Goal: Task Accomplishment & Management: Use online tool/utility

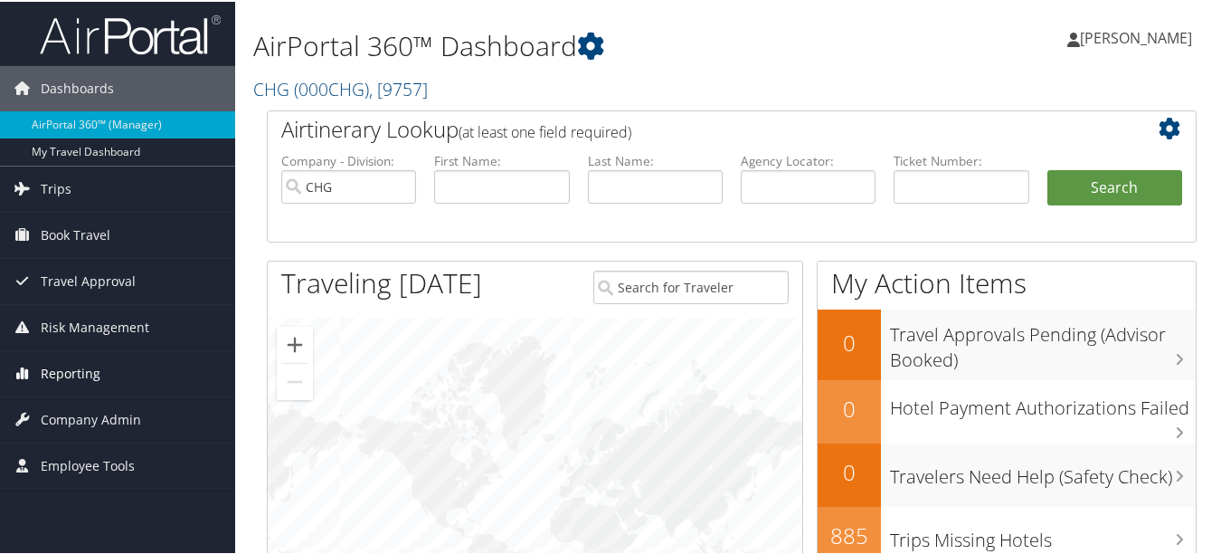
click at [128, 378] on link "Reporting" at bounding box center [117, 371] width 235 height 45
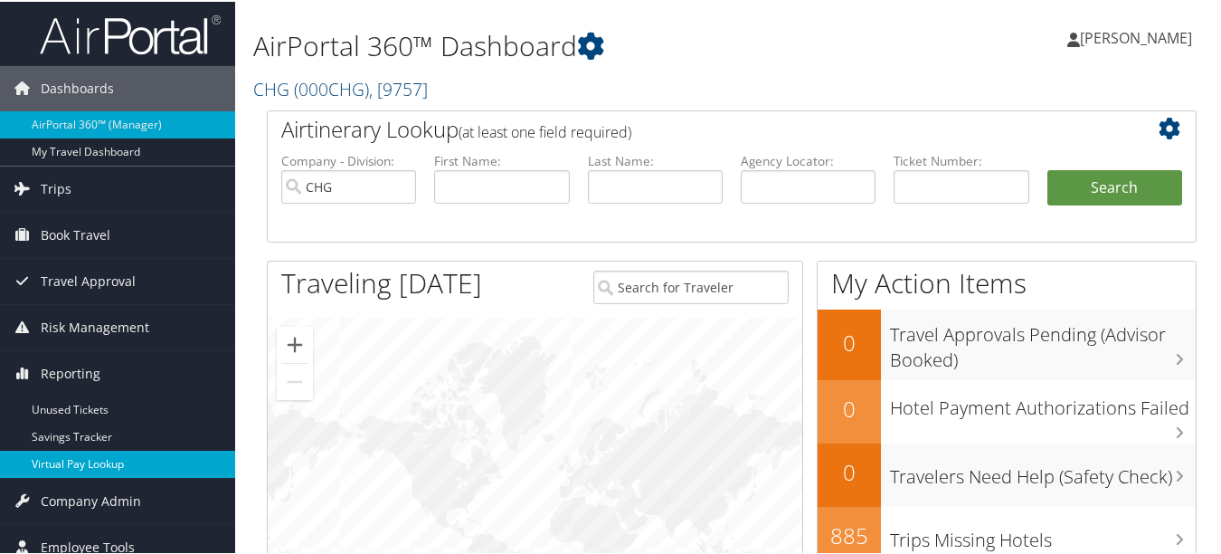
click at [111, 466] on link "Virtual Pay Lookup" at bounding box center [117, 462] width 235 height 27
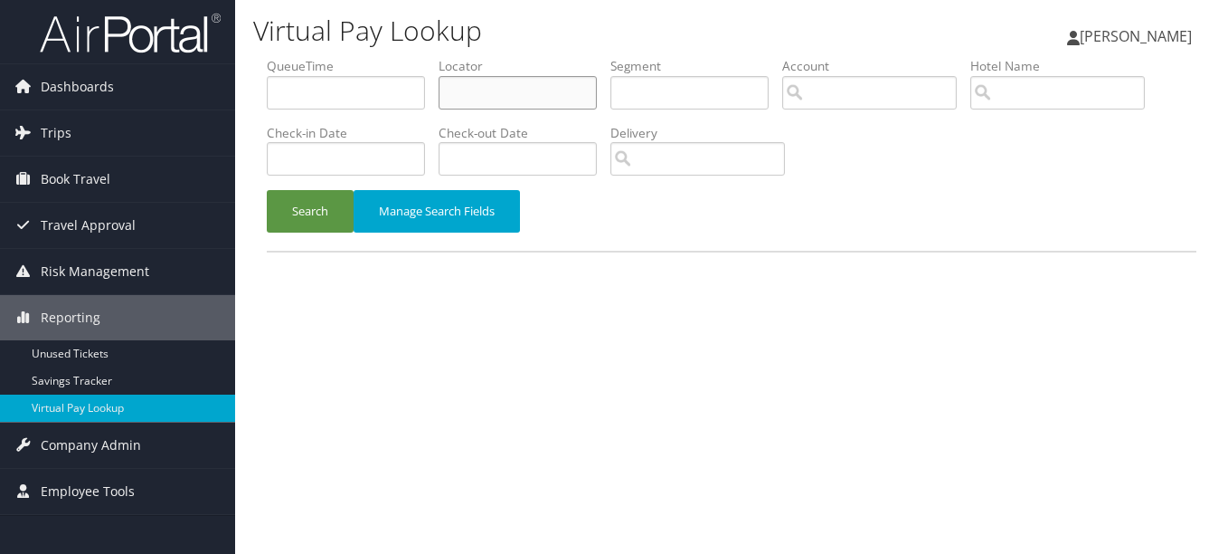
click at [522, 87] on input "text" at bounding box center [518, 92] width 158 height 33
paste input "YSFPQX"
click at [267, 190] on button "Search" at bounding box center [310, 211] width 87 height 43
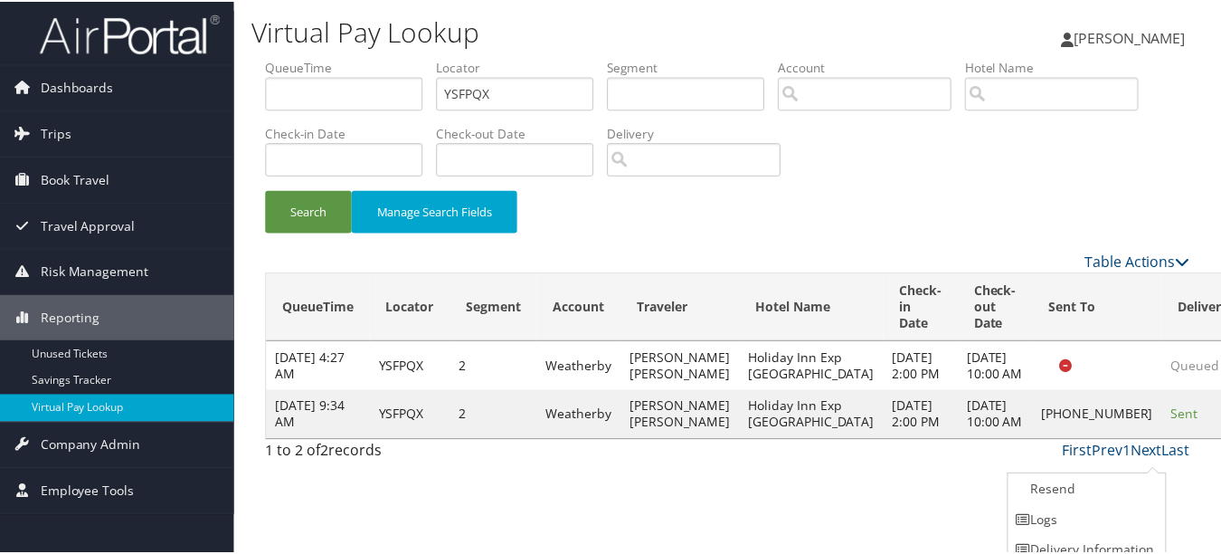
scroll to position [44, 0]
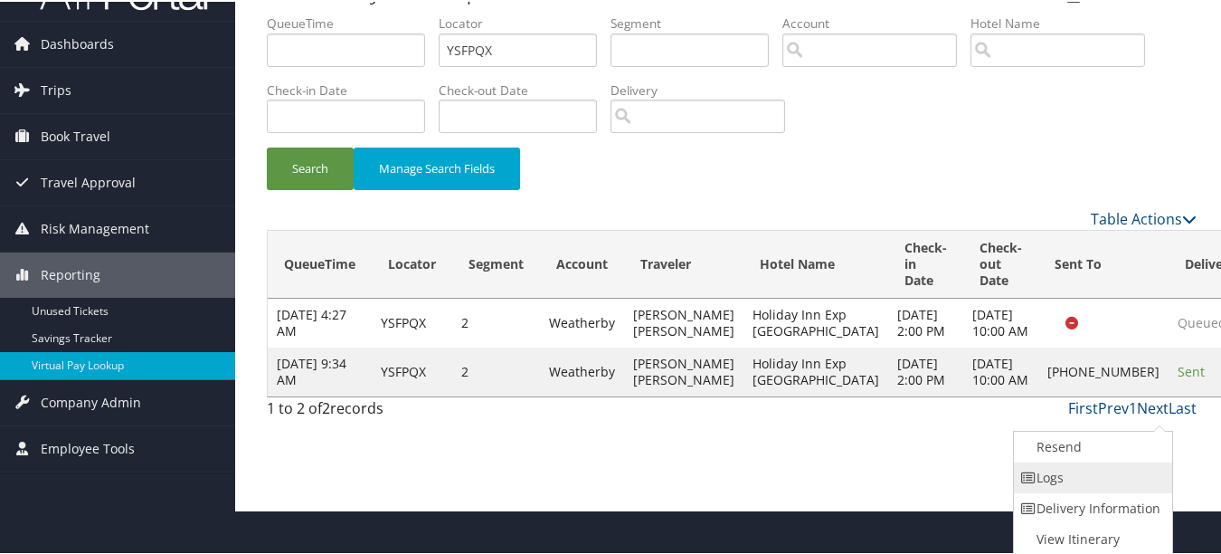
click at [1135, 487] on link "Logs" at bounding box center [1091, 475] width 155 height 31
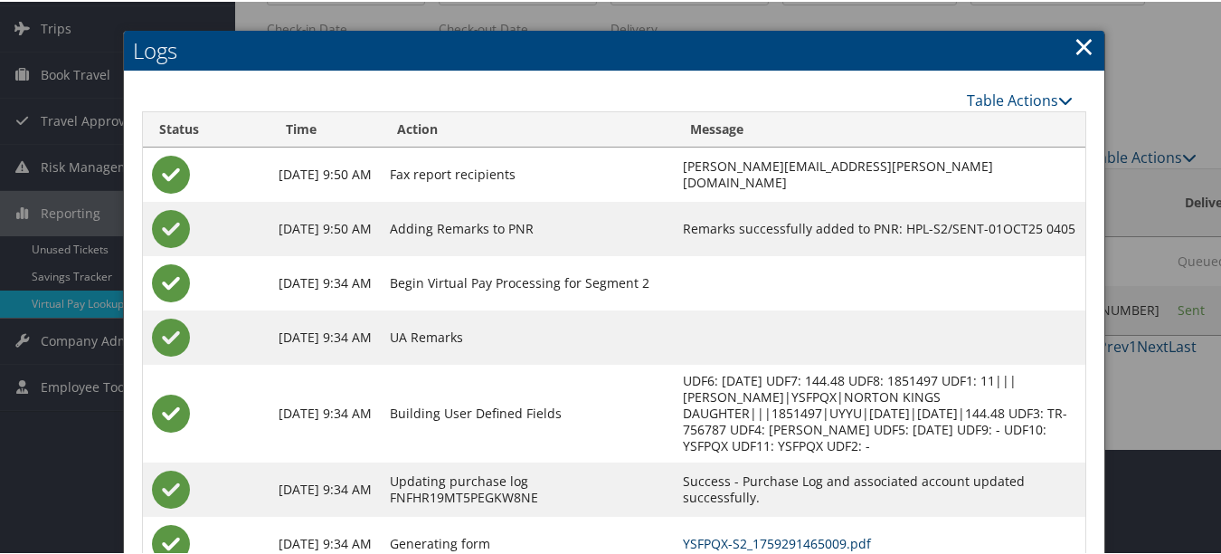
scroll to position [0, 0]
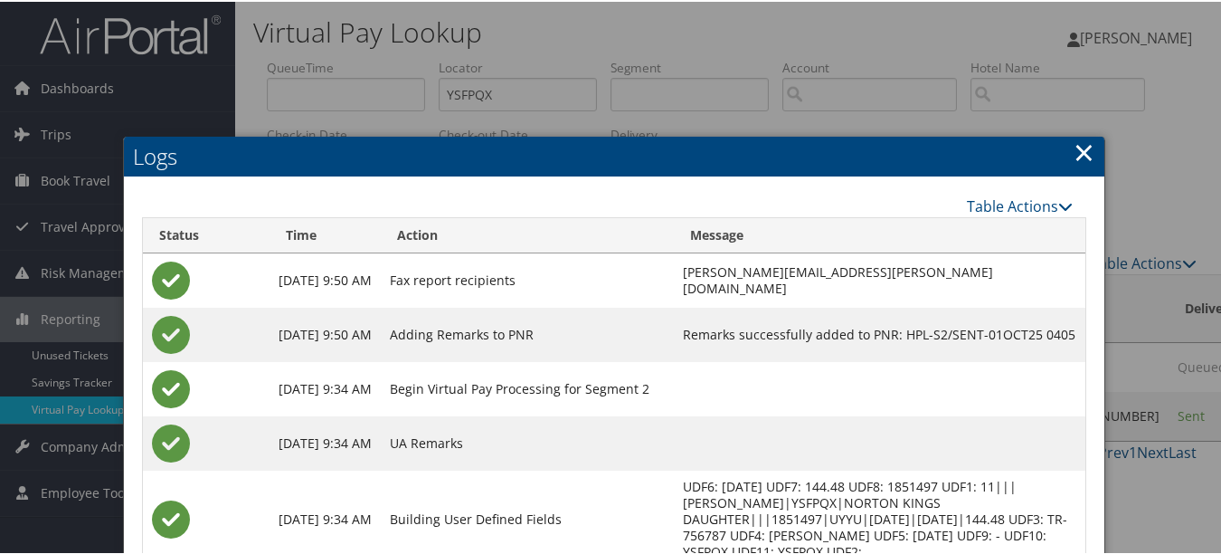
click at [1087, 143] on link "×" at bounding box center [1084, 150] width 21 height 36
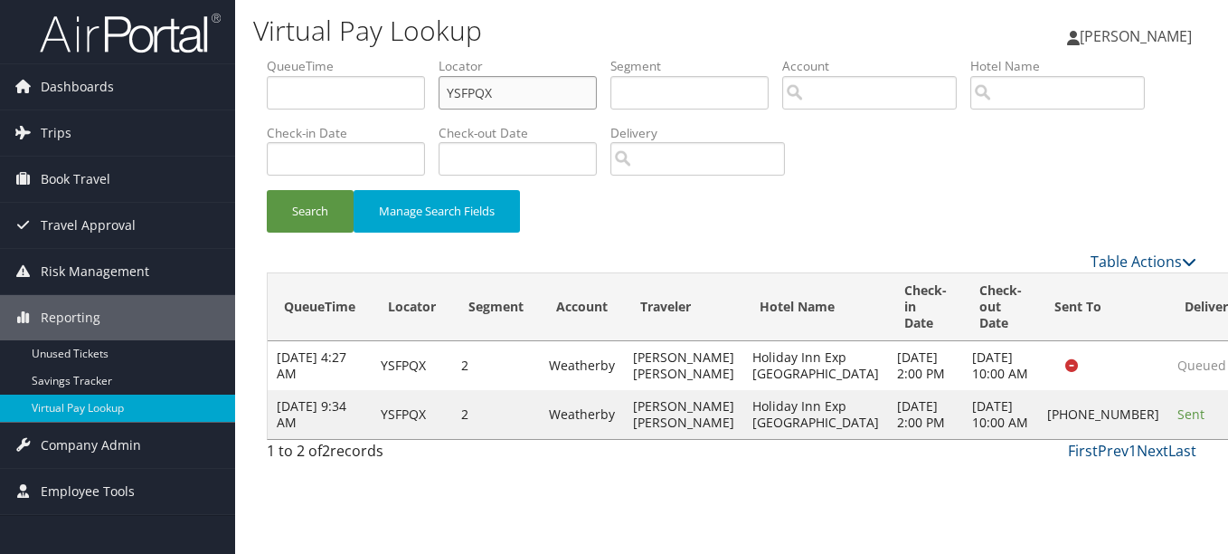
drag, startPoint x: 547, startPoint y: 105, endPoint x: 375, endPoint y: 98, distance: 172.0
click at [379, 57] on ul "QueueTime Locator YSFPQX Segment Account Traveler Hotel Name Check-in Date Chec…" at bounding box center [732, 57] width 930 height 0
paste input "OMWSKP"
click at [267, 190] on button "Search" at bounding box center [310, 211] width 87 height 43
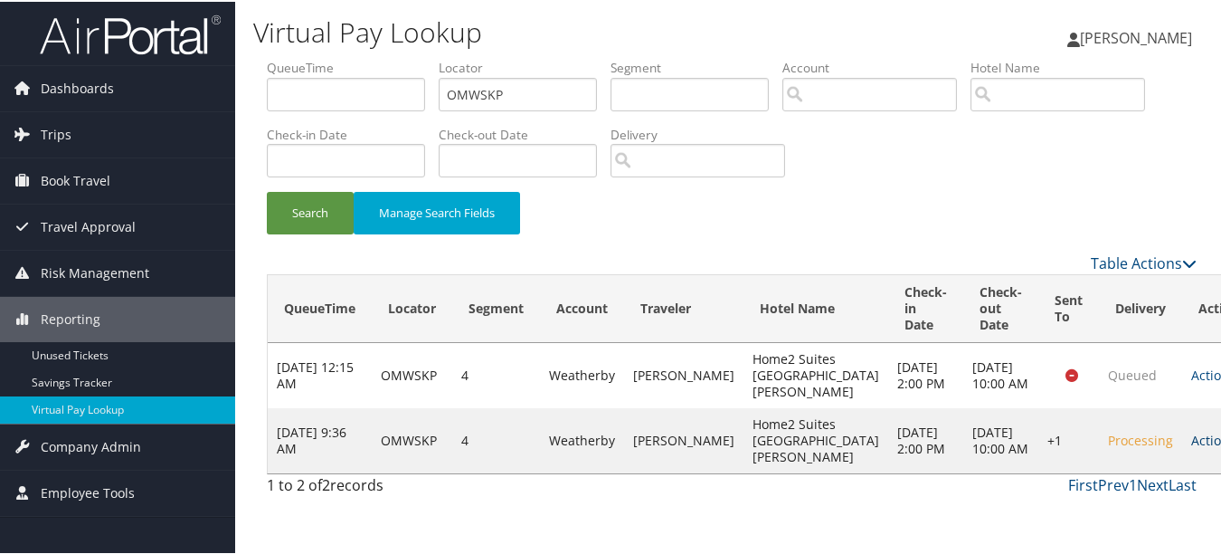
click at [1191, 447] on link "Actions" at bounding box center [1219, 438] width 57 height 17
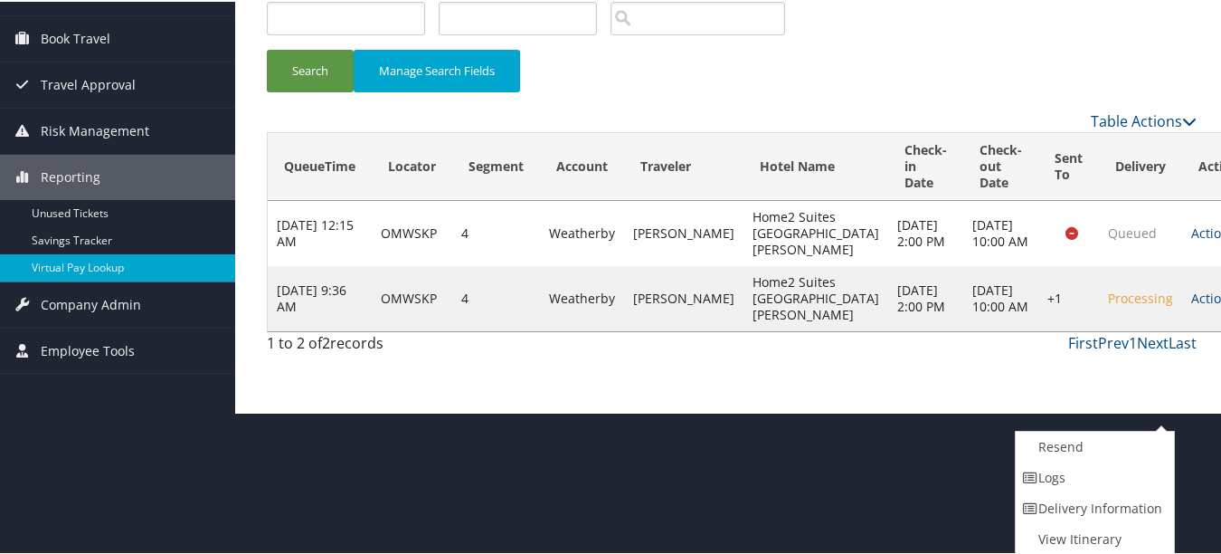
drag, startPoint x: 1127, startPoint y: 470, endPoint x: 970, endPoint y: 494, distance: 158.2
click at [1126, 471] on link "Logs" at bounding box center [1093, 475] width 155 height 31
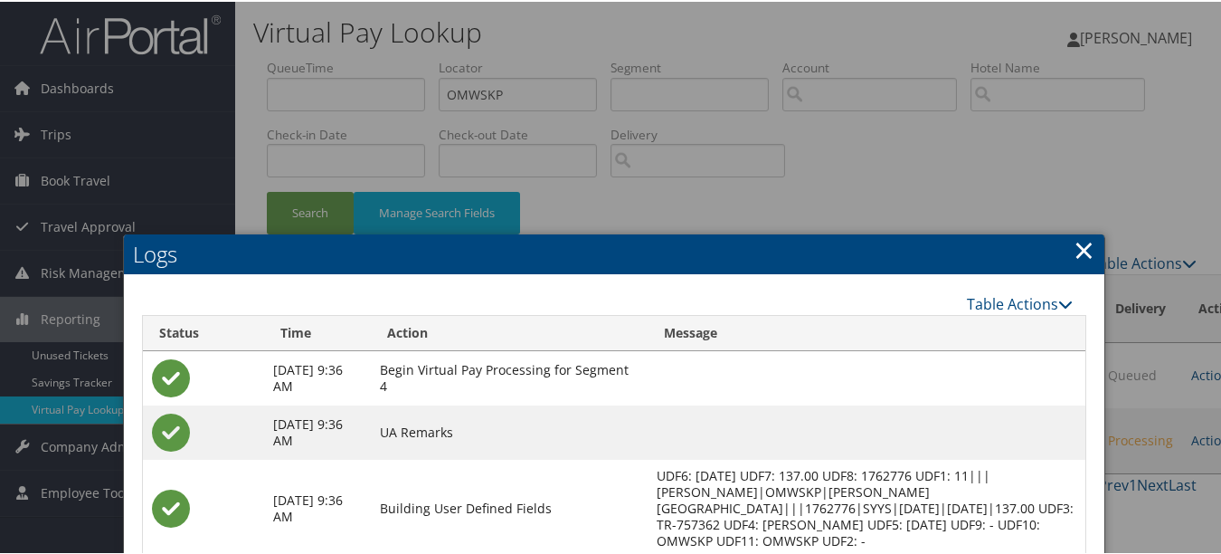
click at [1084, 241] on link "×" at bounding box center [1084, 248] width 21 height 36
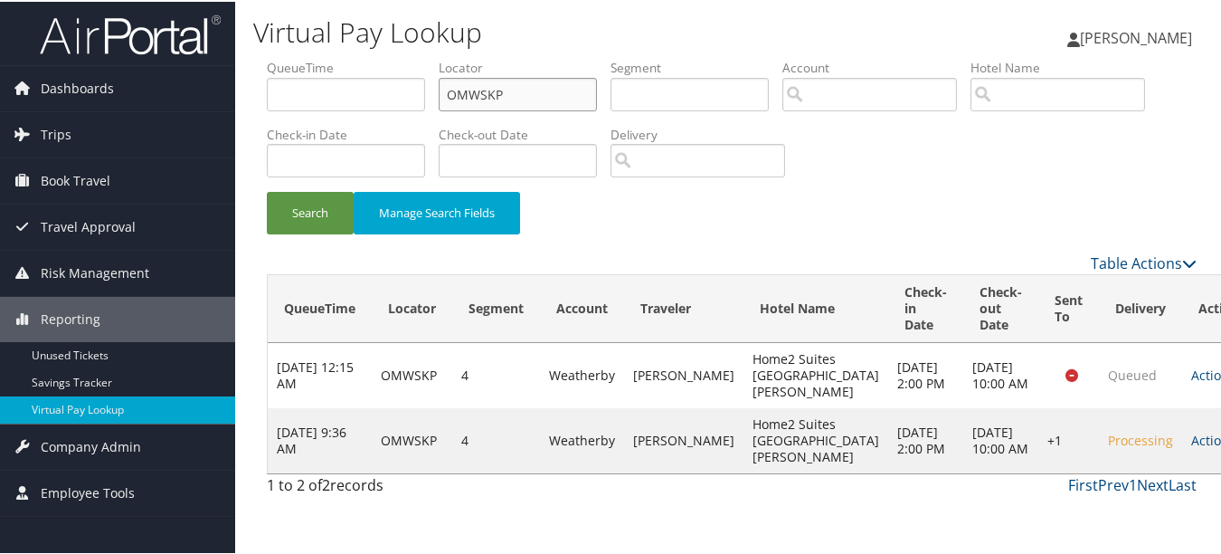
paste input "YBYGFZ"
drag, startPoint x: 552, startPoint y: 101, endPoint x: 419, endPoint y: 99, distance: 133.0
click at [419, 57] on ul "QueueTime Locator OMWSKP Segment Account Traveler Hotel Name Check-in Date Chec…" at bounding box center [732, 57] width 930 height 0
click at [267, 190] on button "Search" at bounding box center [310, 211] width 87 height 43
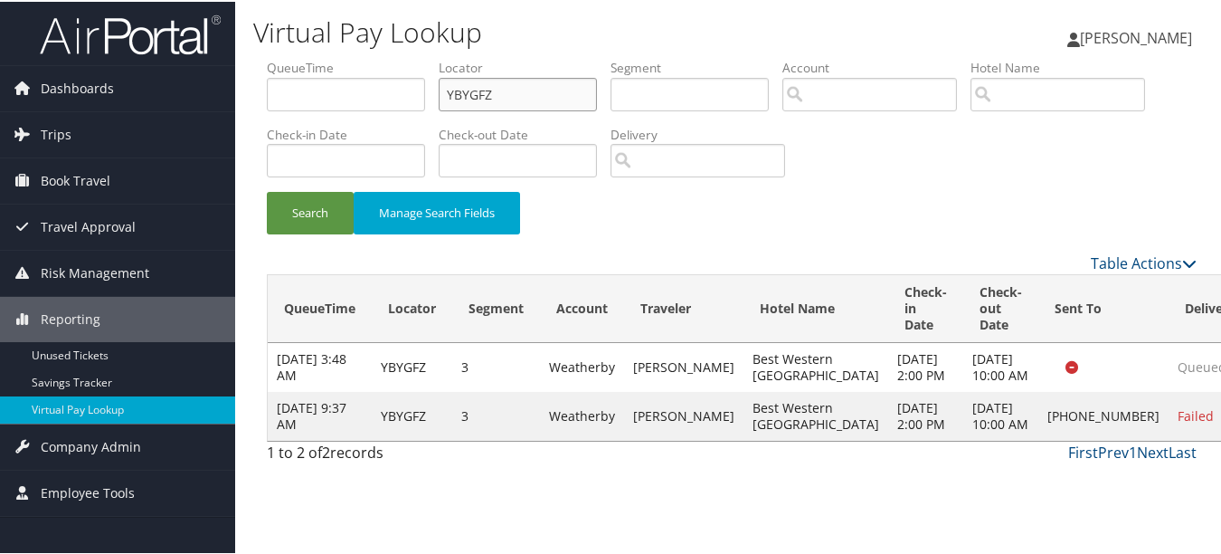
scroll to position [14, 0]
drag, startPoint x: 1141, startPoint y: 462, endPoint x: 1133, endPoint y: 476, distance: 15.8
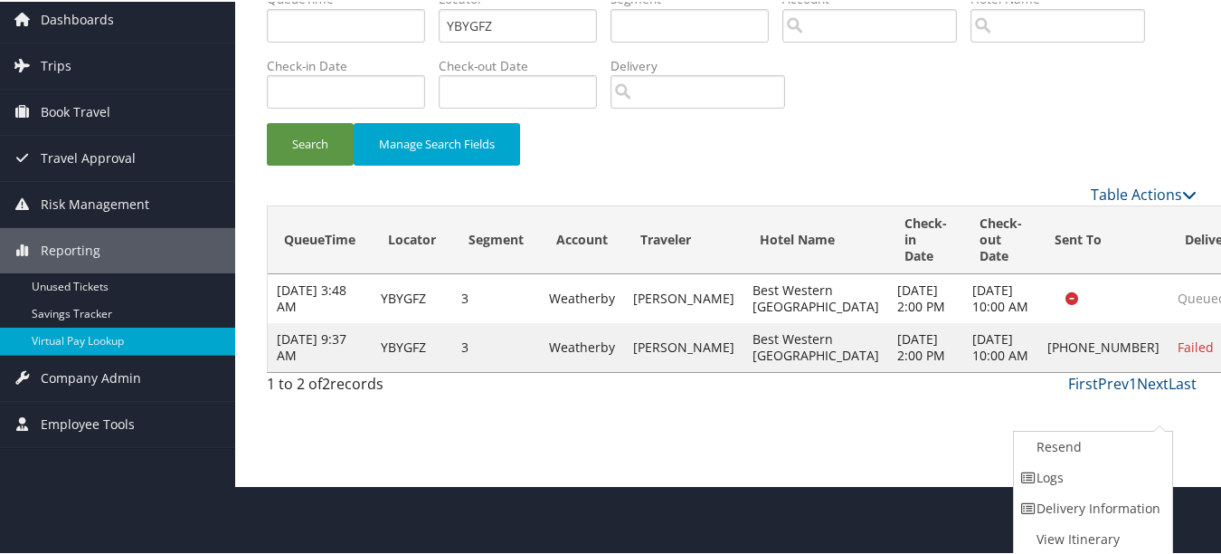
drag, startPoint x: 1083, startPoint y: 476, endPoint x: 708, endPoint y: 423, distance: 379.0
click at [1082, 476] on link "Logs" at bounding box center [1091, 475] width 155 height 31
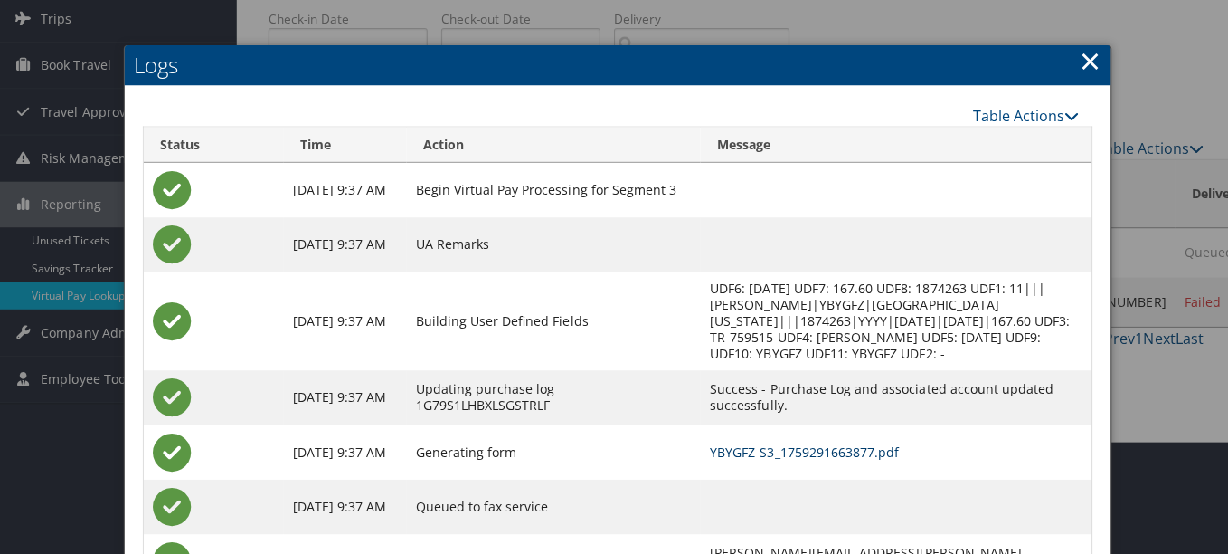
scroll to position [0, 0]
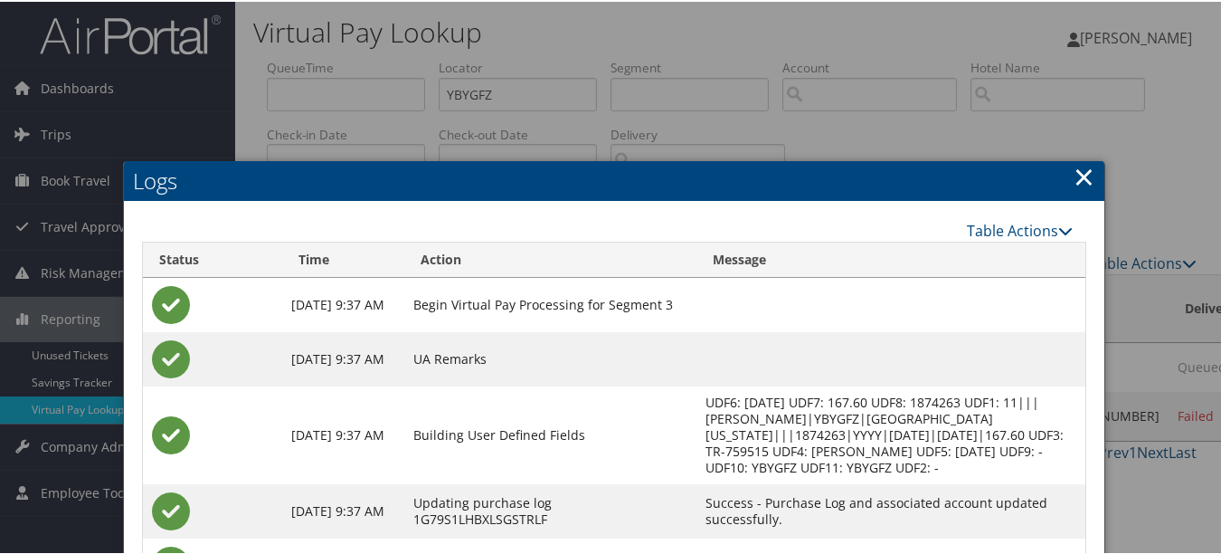
click at [1083, 173] on link "×" at bounding box center [1084, 174] width 21 height 36
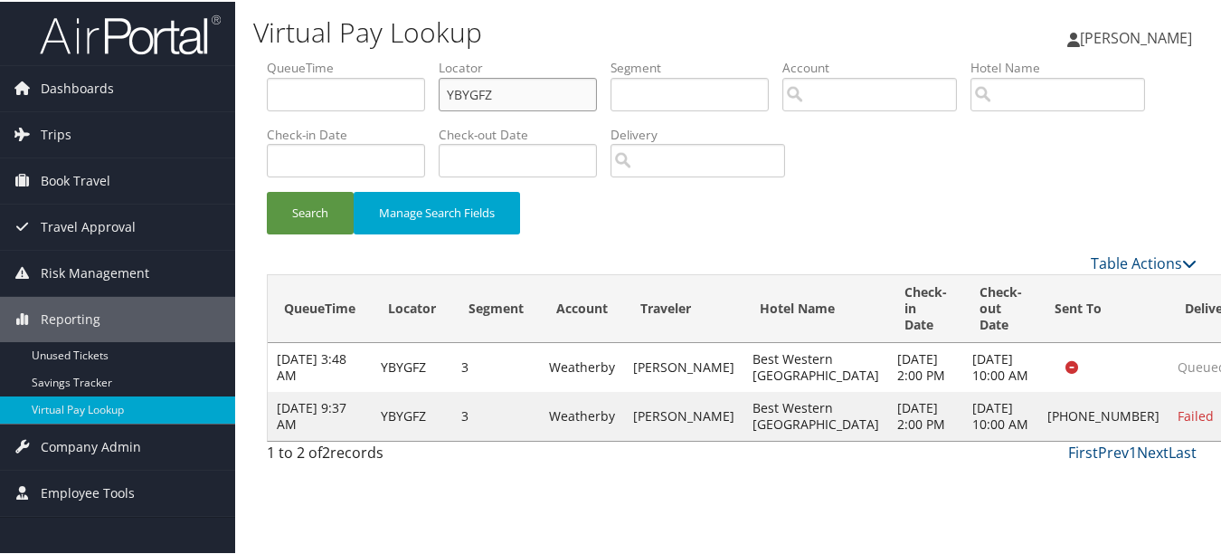
drag, startPoint x: 530, startPoint y: 90, endPoint x: 348, endPoint y: 67, distance: 183.3
click at [365, 57] on ul "QueueTime Locator YBYGFZ Segment Account Traveler Hotel Name Check-in Date Chec…" at bounding box center [732, 57] width 930 height 0
paste input "KVCYB"
click at [267, 190] on button "Search" at bounding box center [310, 211] width 87 height 43
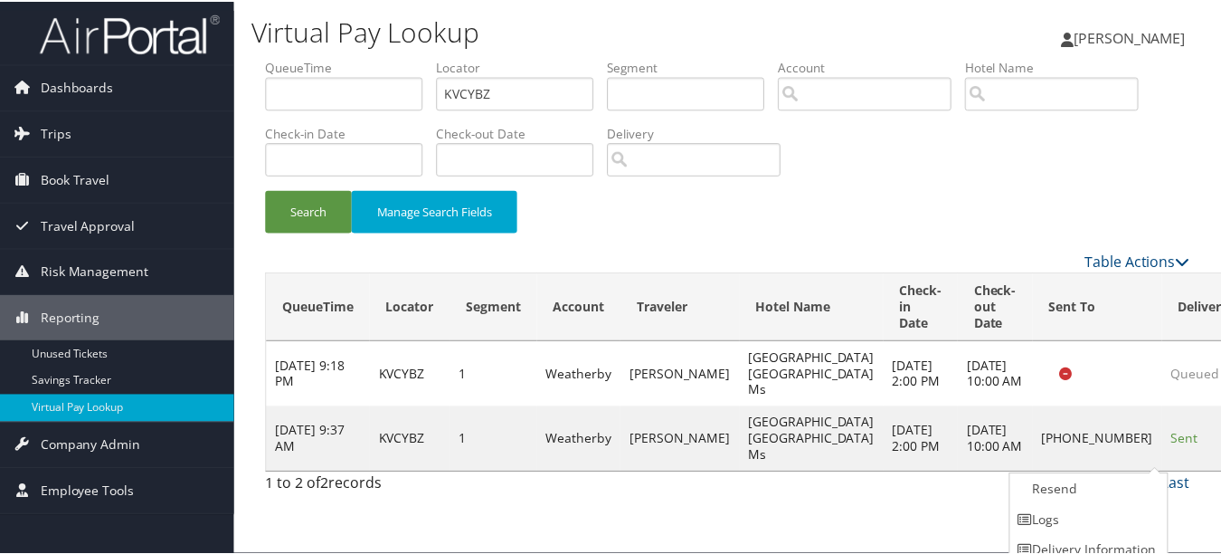
scroll to position [44, 0]
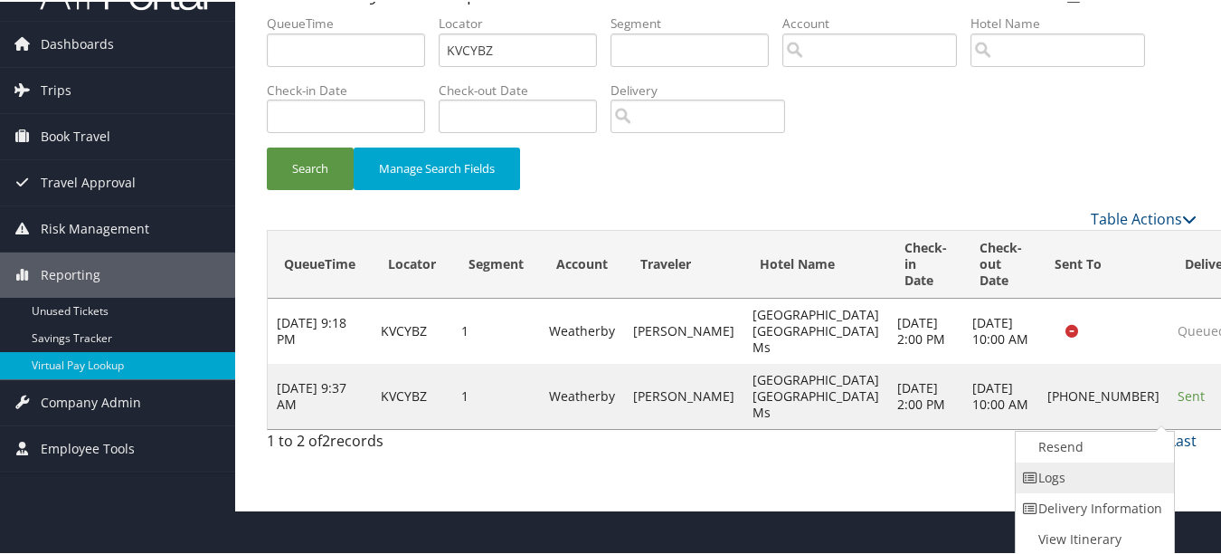
click at [1123, 486] on link "Logs" at bounding box center [1093, 475] width 155 height 31
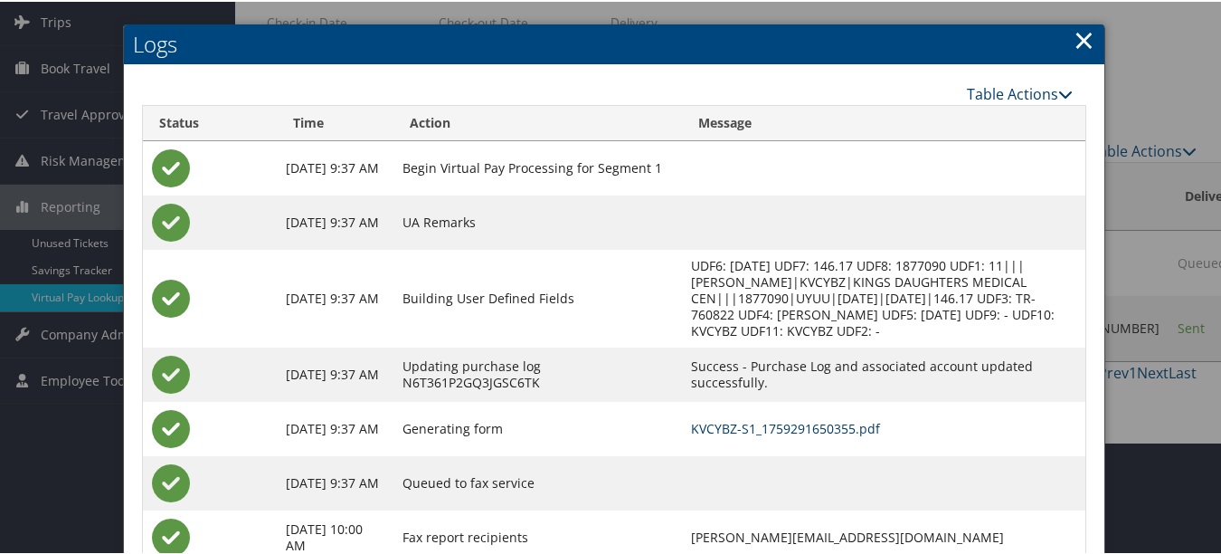
scroll to position [0, 0]
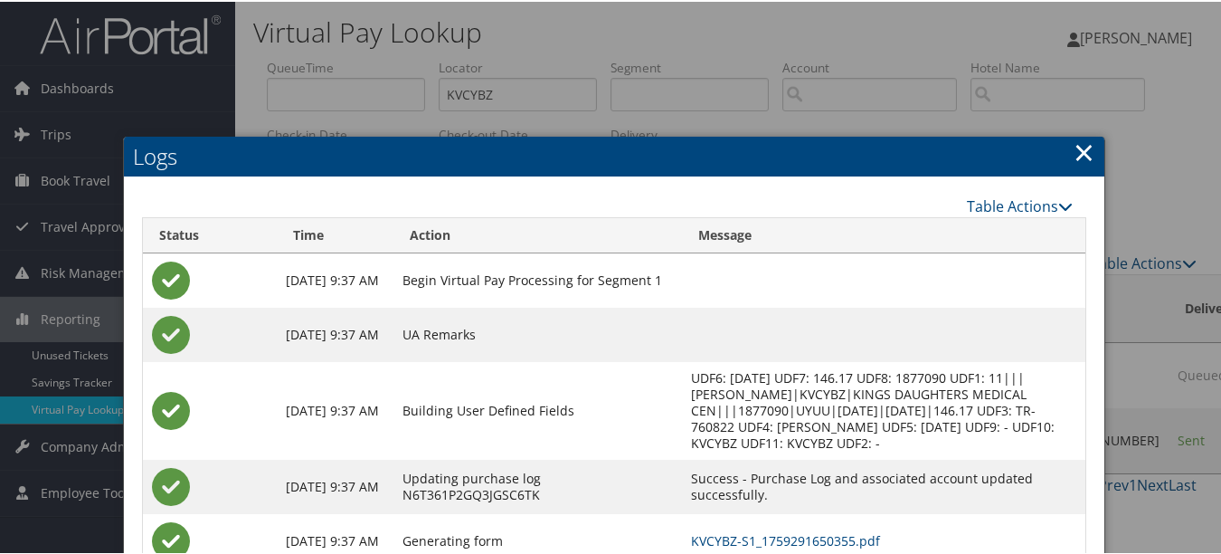
click at [1083, 151] on link "×" at bounding box center [1084, 150] width 21 height 36
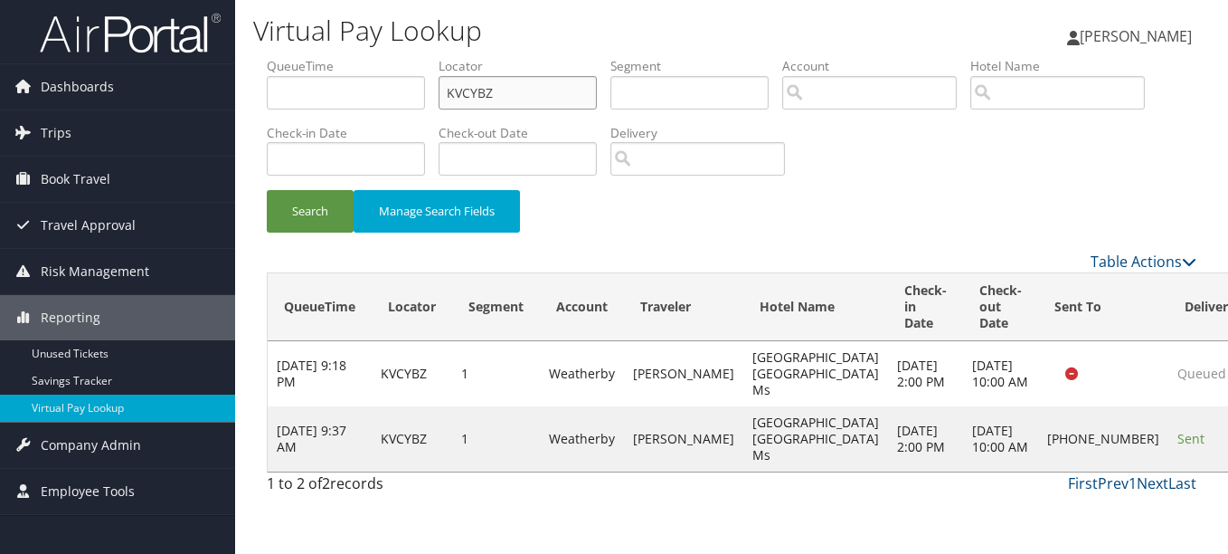
drag, startPoint x: 566, startPoint y: 101, endPoint x: 304, endPoint y: 101, distance: 262.3
click at [304, 57] on ul "QueueTime Locator KVCYBZ Segment Account Traveler Hotel Name Check-in Date Chec…" at bounding box center [732, 57] width 930 height 0
paste input "DZZBYP"
click at [267, 190] on button "Search" at bounding box center [310, 211] width 87 height 43
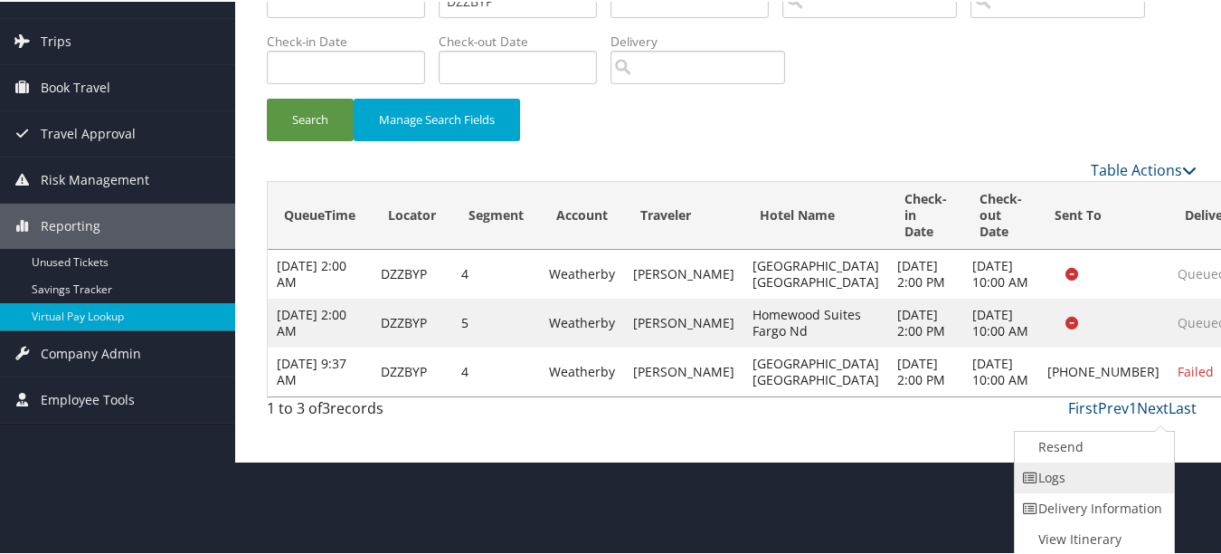
click at [1138, 483] on link "Logs" at bounding box center [1092, 475] width 155 height 31
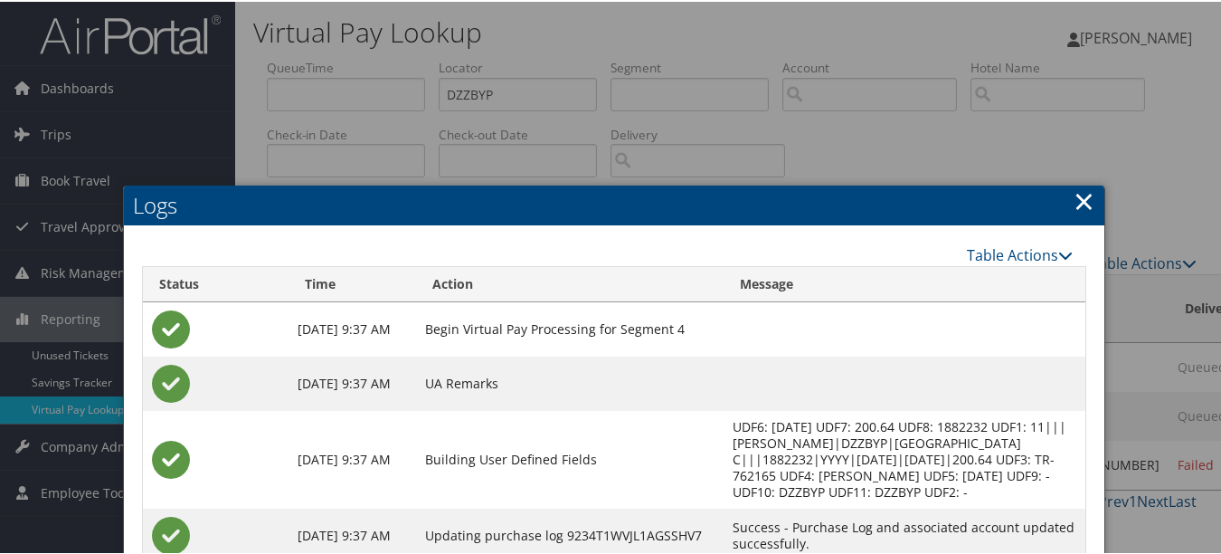
click at [1082, 198] on link "×" at bounding box center [1084, 199] width 21 height 36
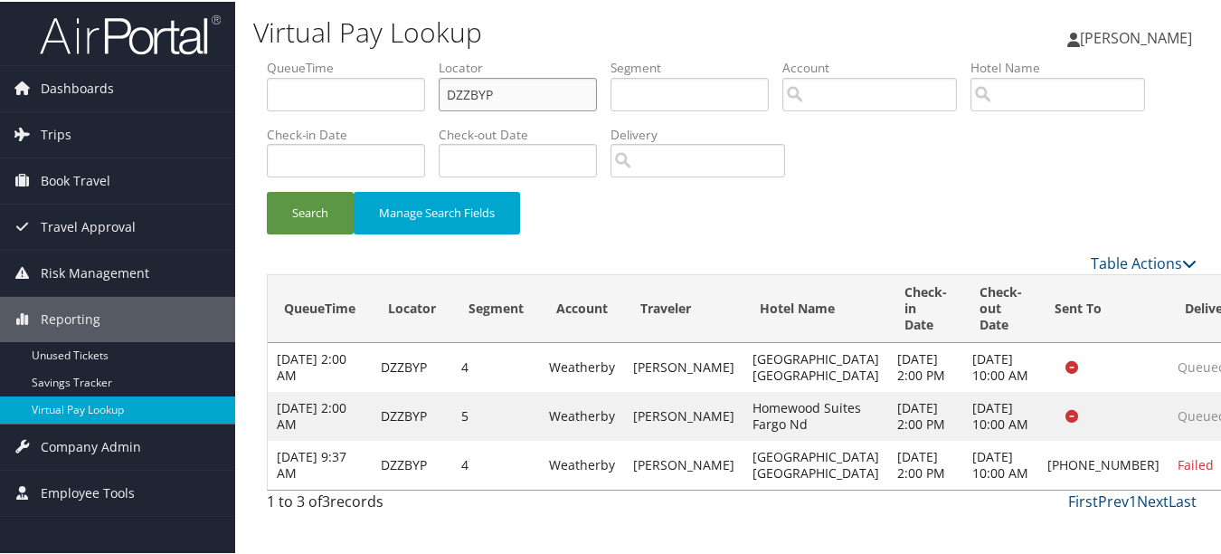
drag, startPoint x: 503, startPoint y: 98, endPoint x: 364, endPoint y: 94, distance: 138.4
click at [364, 57] on ul "QueueTime Locator DZZBYP Segment Account Traveler Hotel Name Check-in Date Chec…" at bounding box center [732, 57] width 930 height 0
paste input "ITYUJA"
click at [267, 190] on button "Search" at bounding box center [310, 211] width 87 height 43
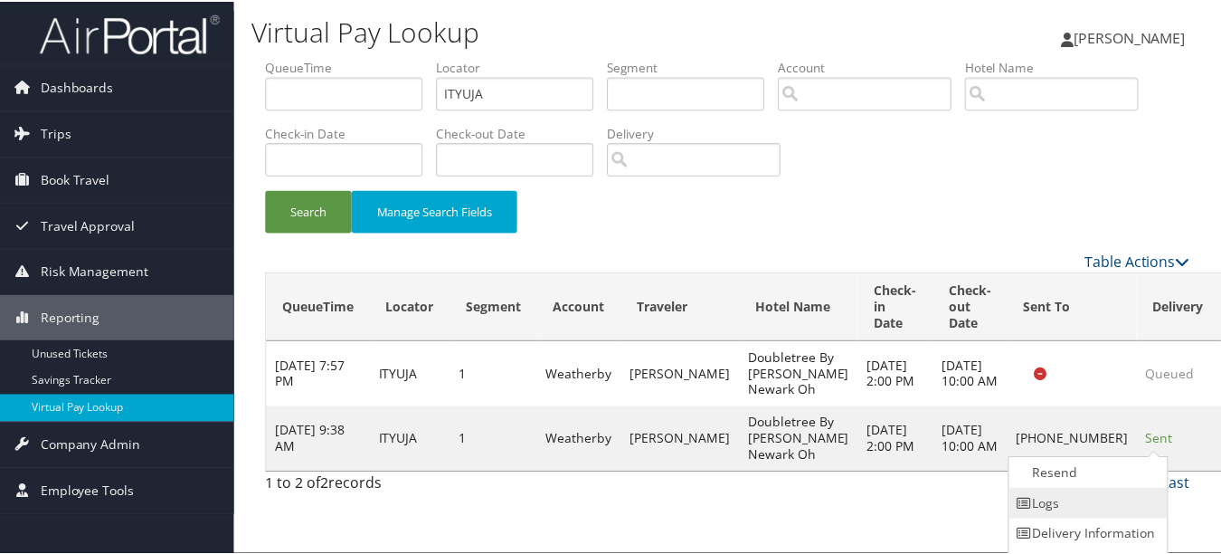
scroll to position [28, 0]
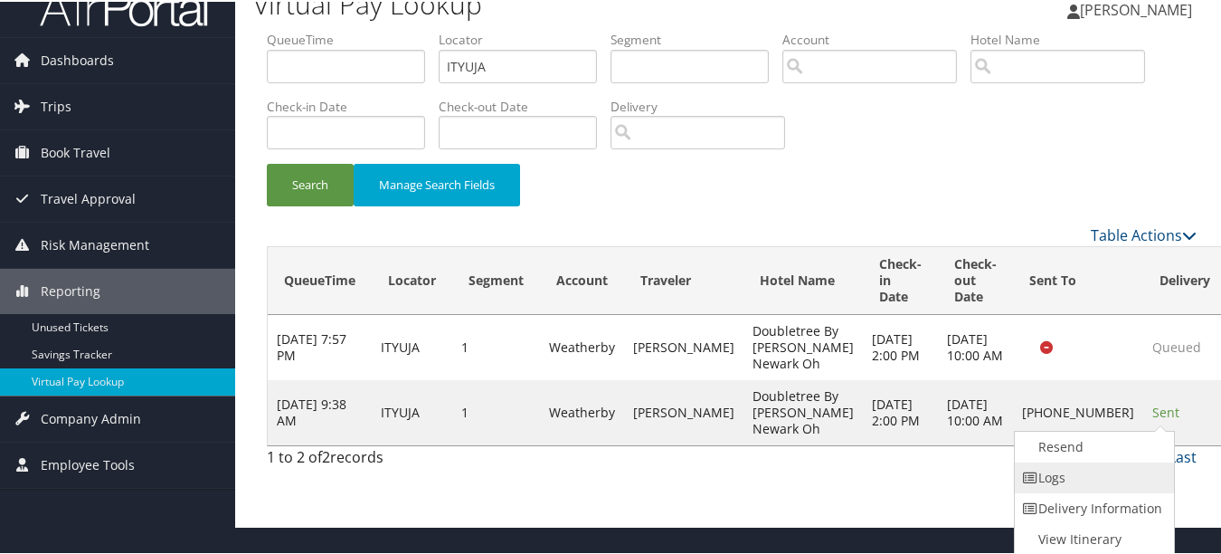
click at [1123, 469] on link "Logs" at bounding box center [1092, 475] width 155 height 31
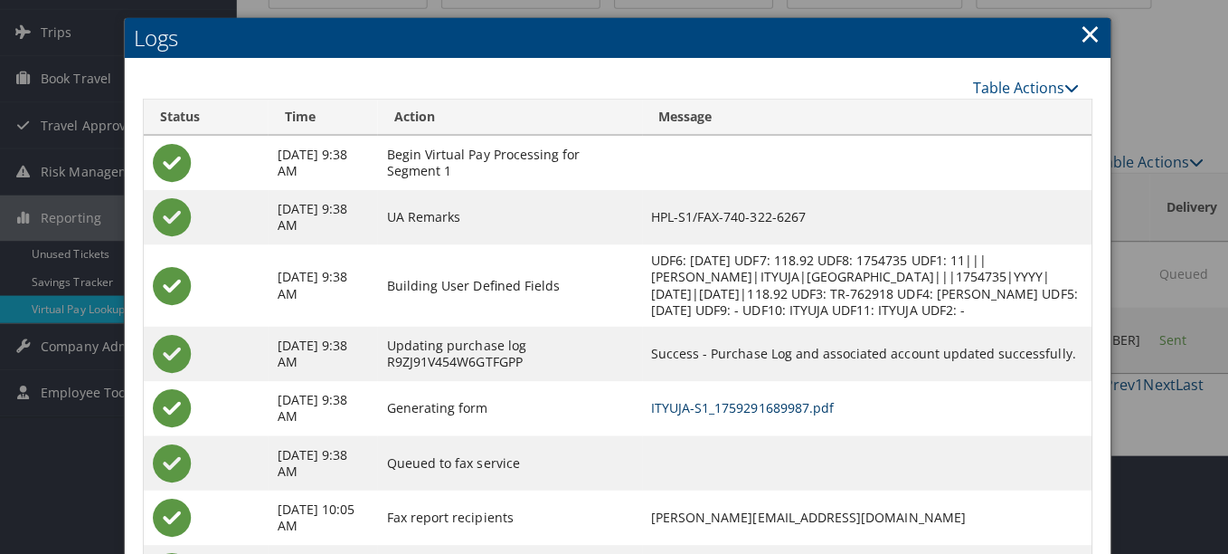
scroll to position [0, 0]
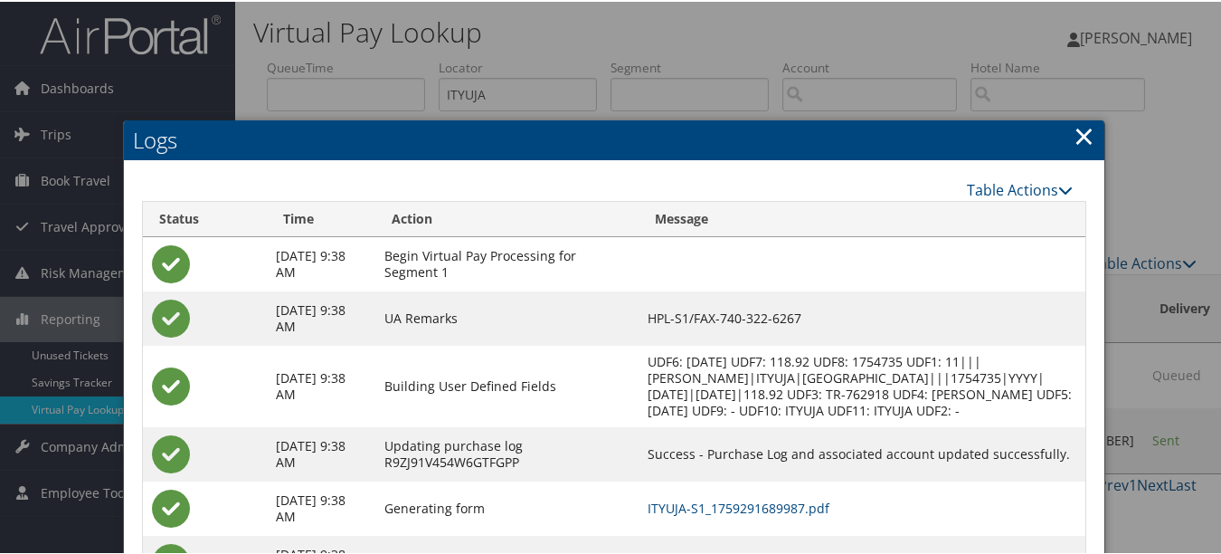
click at [1074, 127] on link "×" at bounding box center [1084, 134] width 21 height 36
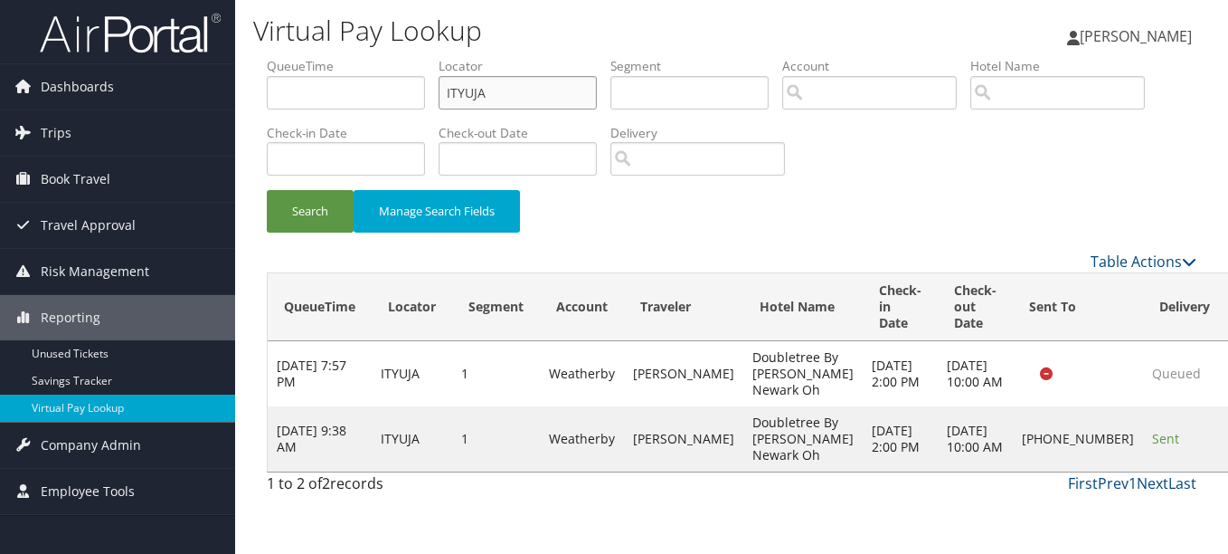
drag, startPoint x: 529, startPoint y: 95, endPoint x: 380, endPoint y: 90, distance: 149.3
click at [381, 57] on ul "QueueTime Locator ITYUJA Segment Account Traveler Hotel Name Check-in Date Chec…" at bounding box center [732, 57] width 930 height 0
paste input "HRRTMJ"
click at [267, 190] on button "Search" at bounding box center [310, 211] width 87 height 43
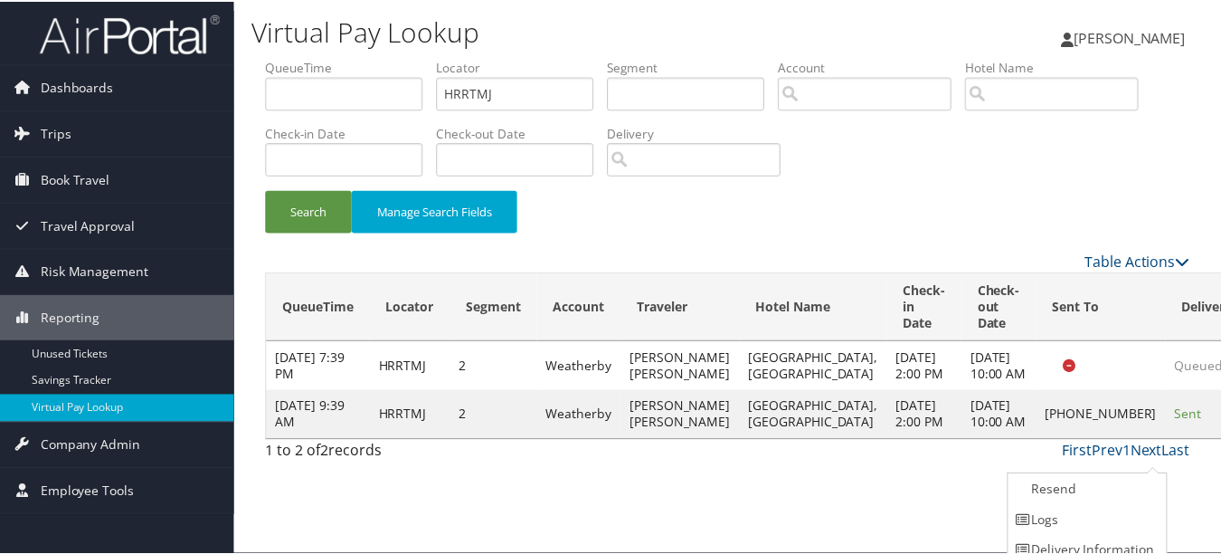
scroll to position [44, 0]
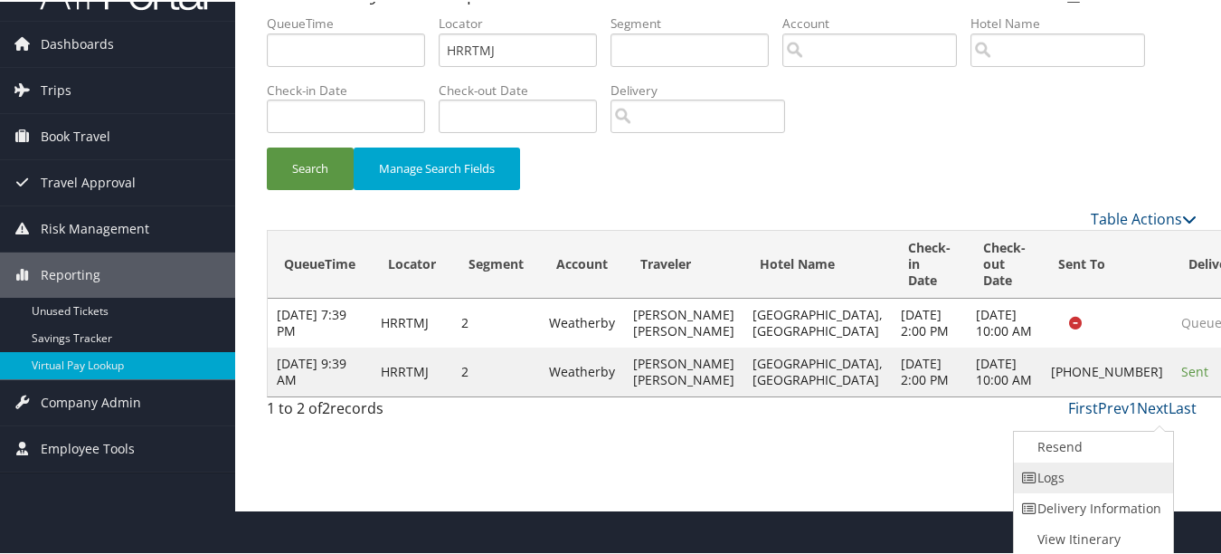
click at [1135, 475] on link "Logs" at bounding box center [1091, 475] width 155 height 31
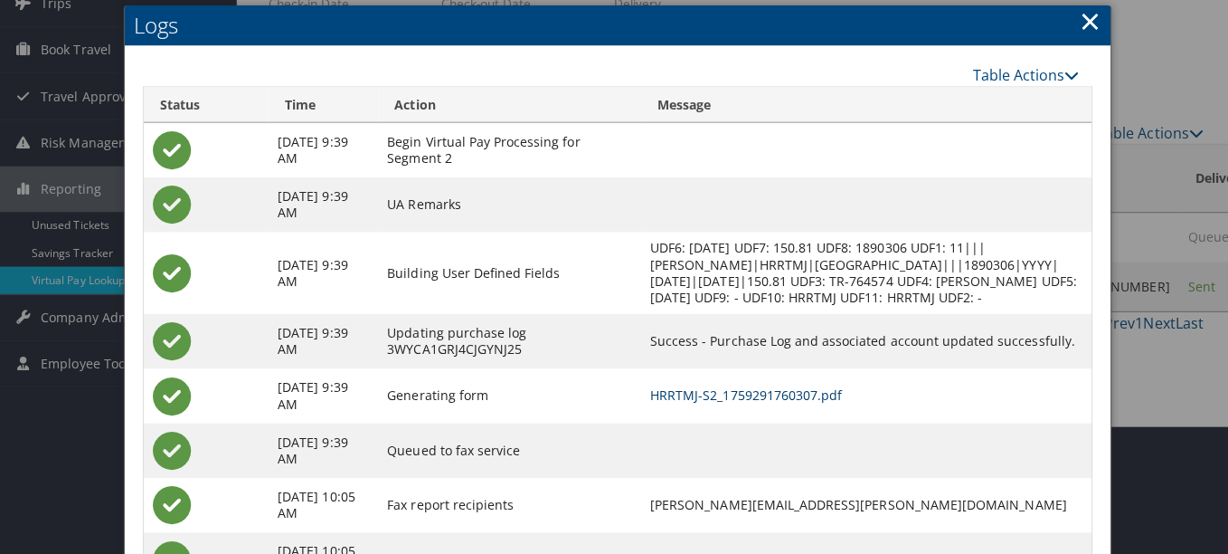
scroll to position [0, 0]
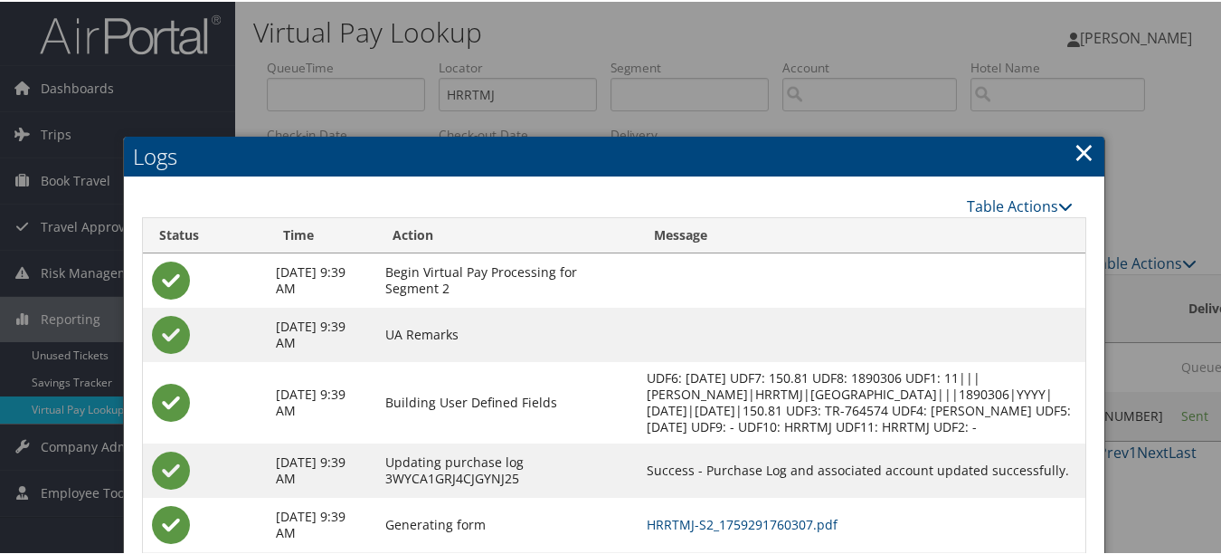
click at [1086, 145] on link "×" at bounding box center [1084, 150] width 21 height 36
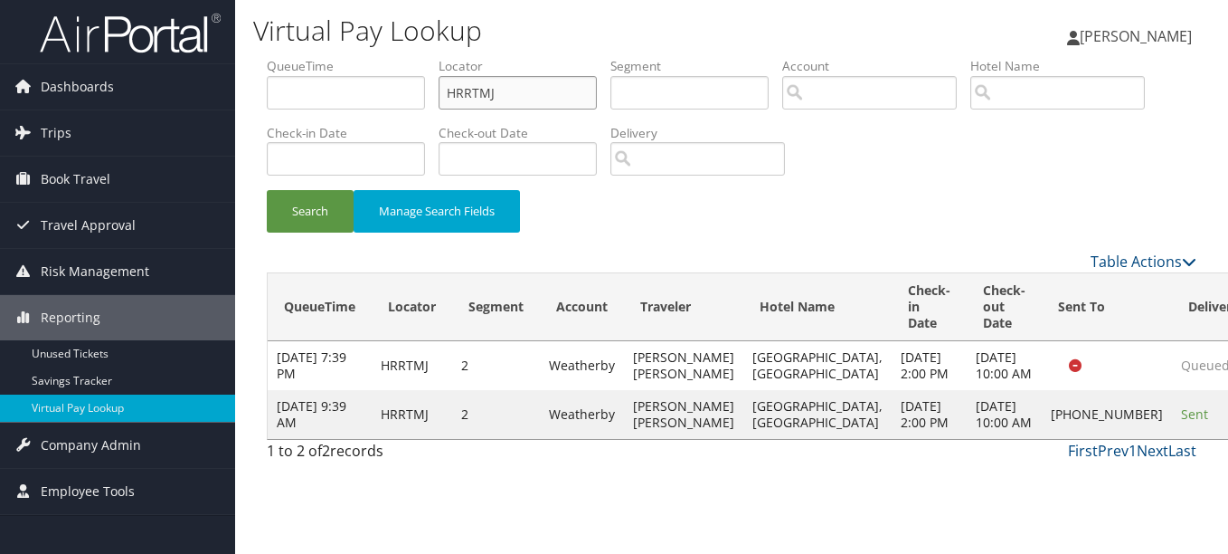
paste input "IRYPEC"
drag, startPoint x: 555, startPoint y: 93, endPoint x: 453, endPoint y: 87, distance: 102.4
click at [453, 87] on input "IRYPEC" at bounding box center [518, 92] width 158 height 33
click at [481, 95] on input "IRYPEC" at bounding box center [518, 92] width 158 height 33
click at [267, 190] on button "Search" at bounding box center [310, 211] width 87 height 43
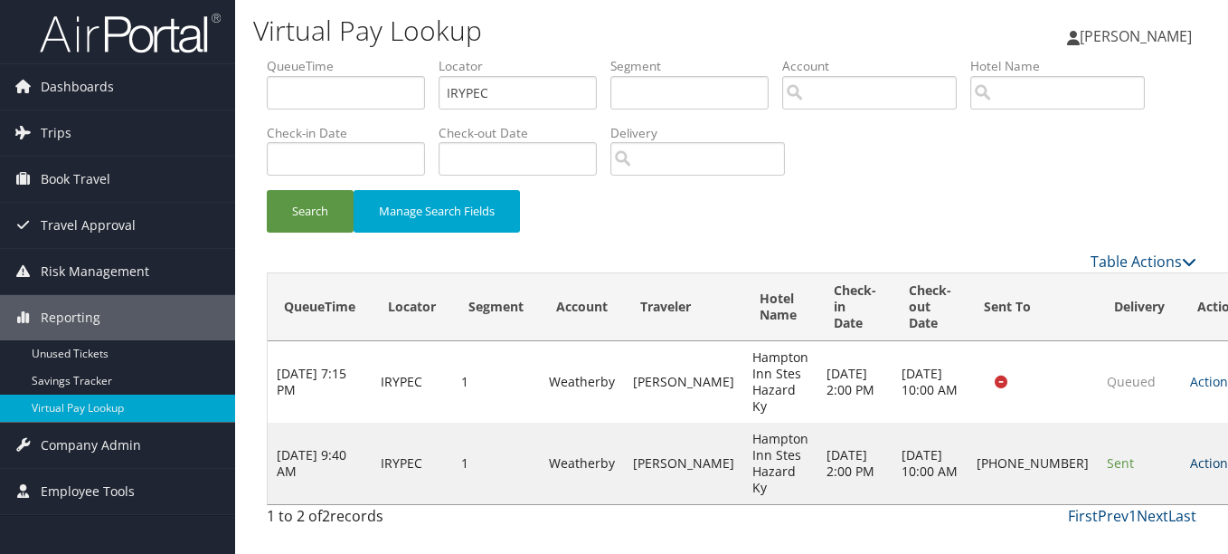
click at [1190, 457] on link "Actions" at bounding box center [1218, 462] width 57 height 17
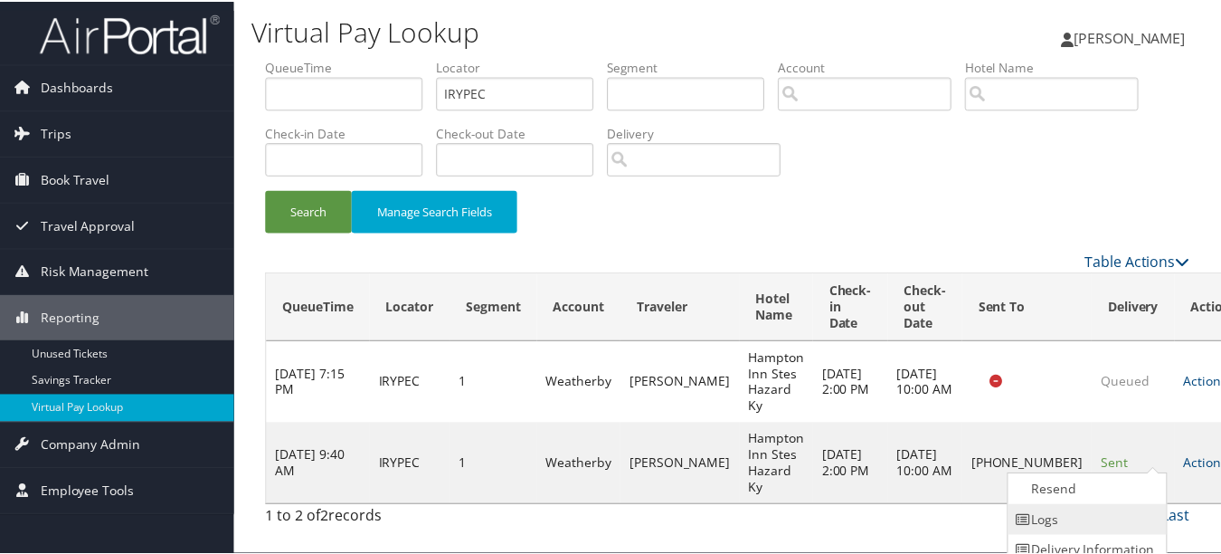
scroll to position [44, 0]
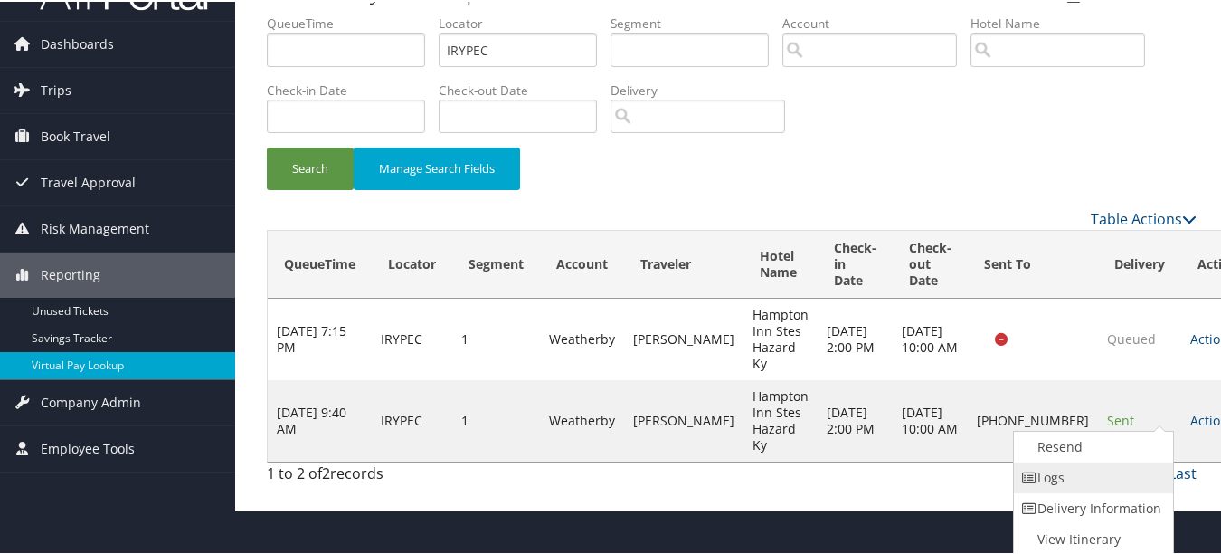
click at [1144, 475] on link "Logs" at bounding box center [1091, 475] width 155 height 31
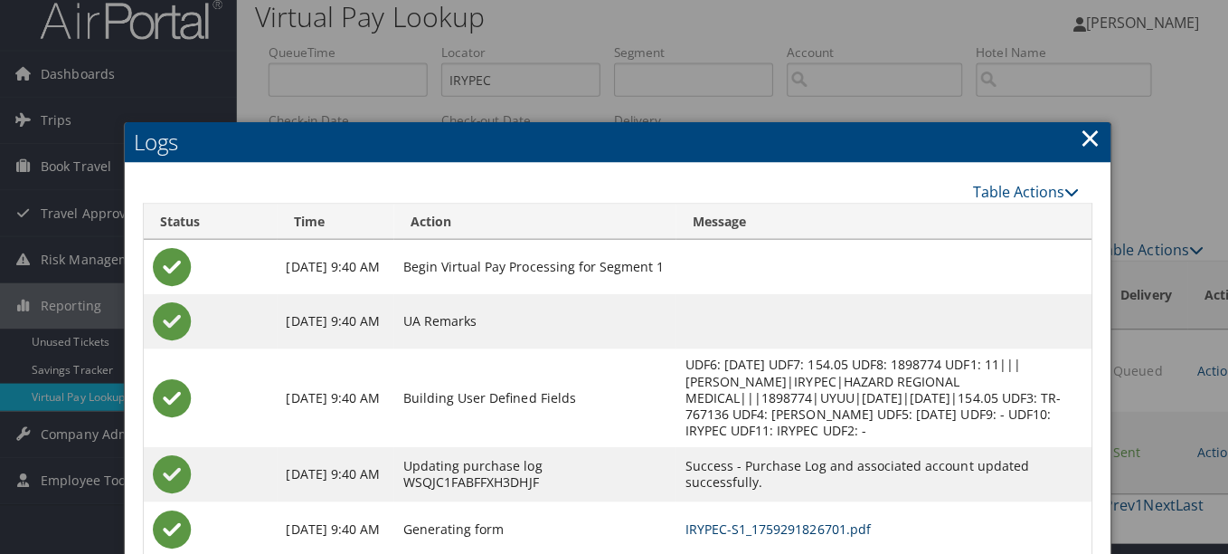
scroll to position [0, 0]
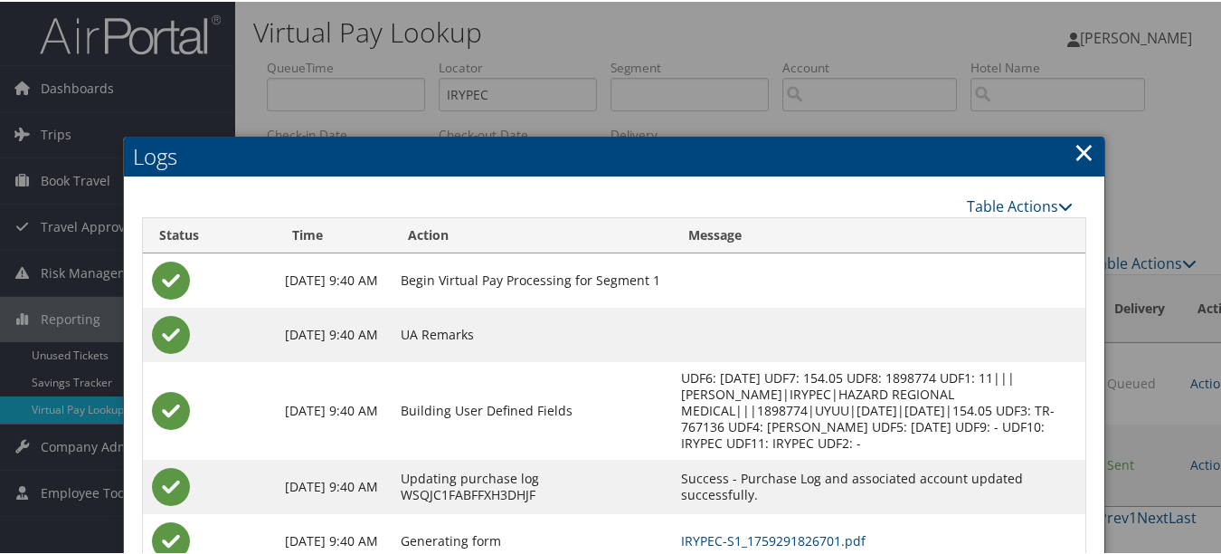
click at [1075, 151] on link "×" at bounding box center [1084, 150] width 21 height 36
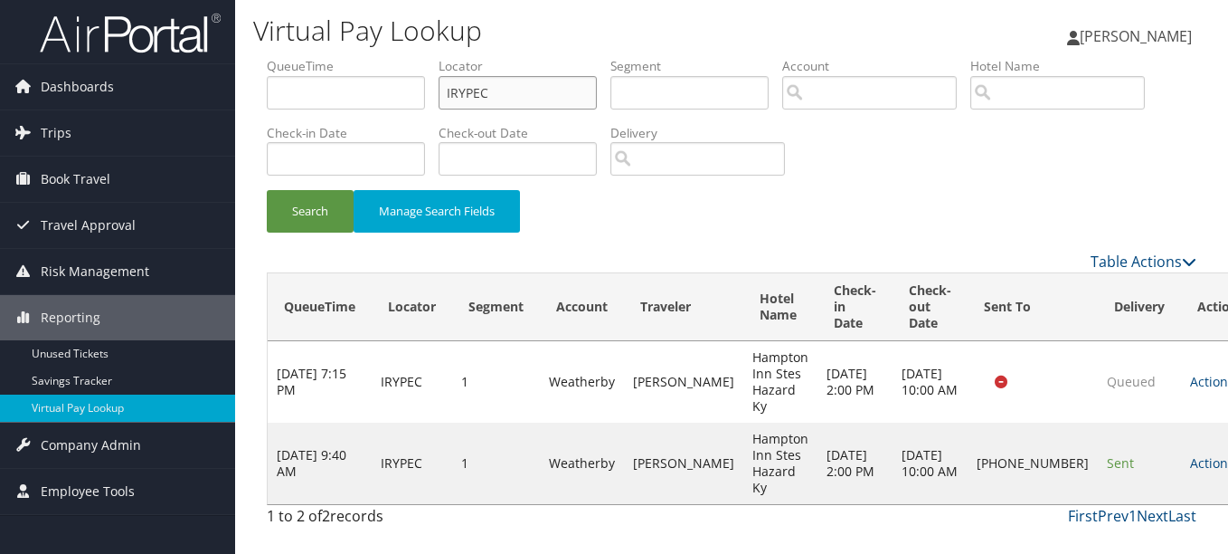
drag, startPoint x: 516, startPoint y: 99, endPoint x: 355, endPoint y: 97, distance: 161.9
click at [355, 57] on ul "QueueTime Locator IRYPEC Segment Account Traveler Hotel Name Check-in Date Chec…" at bounding box center [732, 57] width 930 height 0
paste input "MUHRZR"
click at [267, 190] on button "Search" at bounding box center [310, 211] width 87 height 43
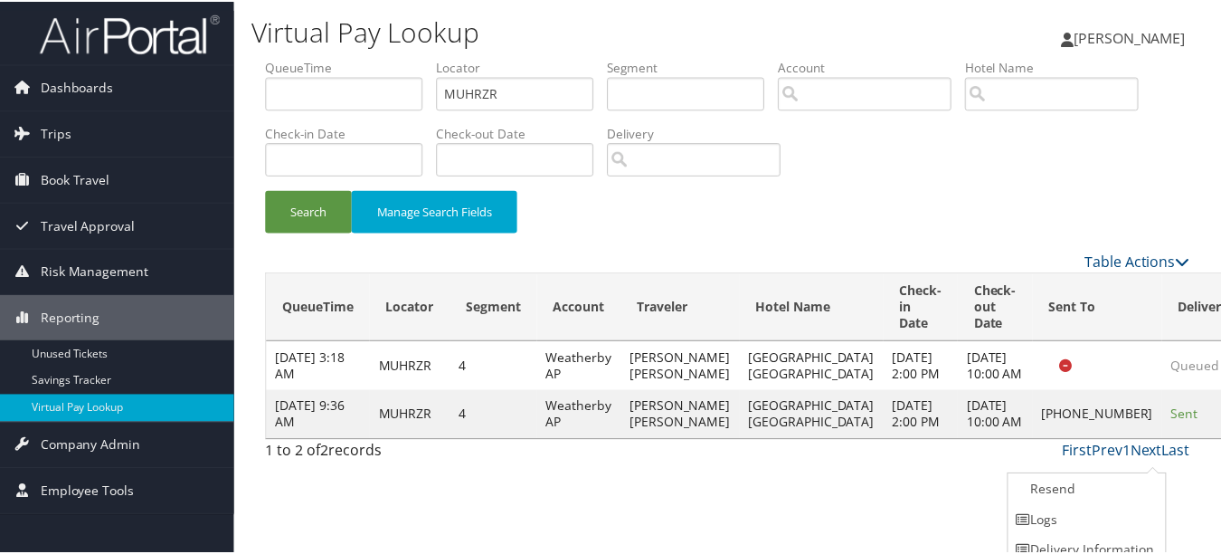
scroll to position [44, 0]
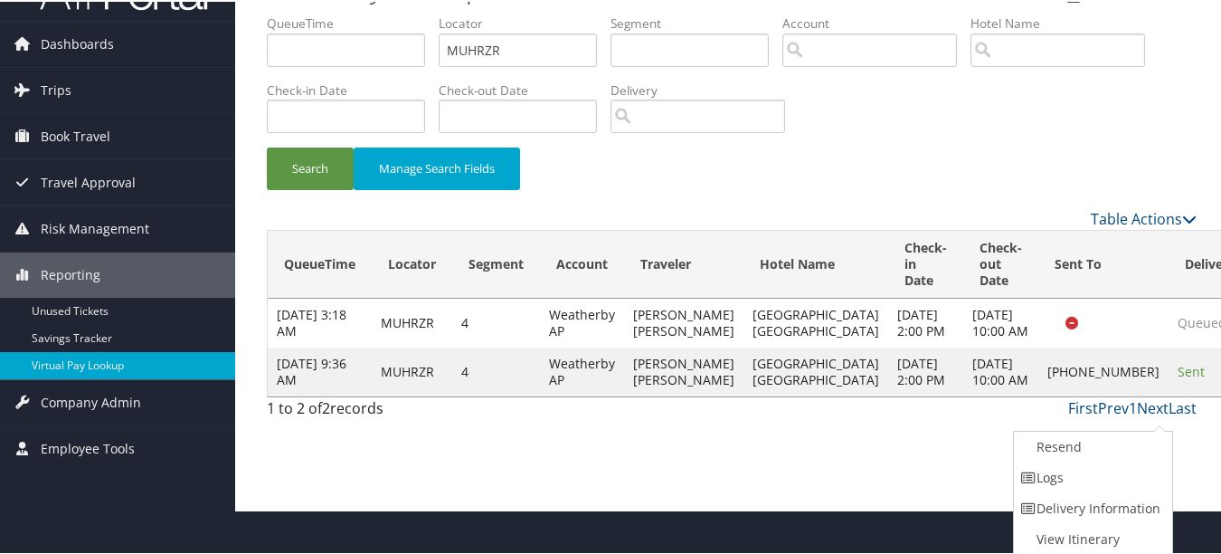
drag, startPoint x: 1065, startPoint y: 475, endPoint x: 1052, endPoint y: 474, distance: 12.7
click at [1065, 474] on link "Logs" at bounding box center [1091, 475] width 155 height 31
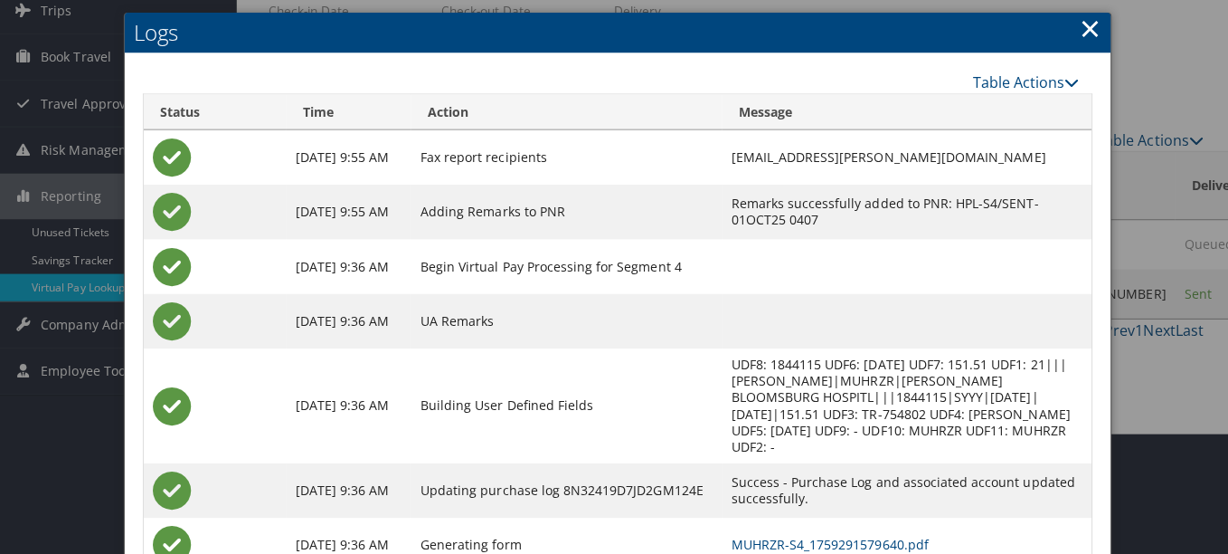
scroll to position [0, 0]
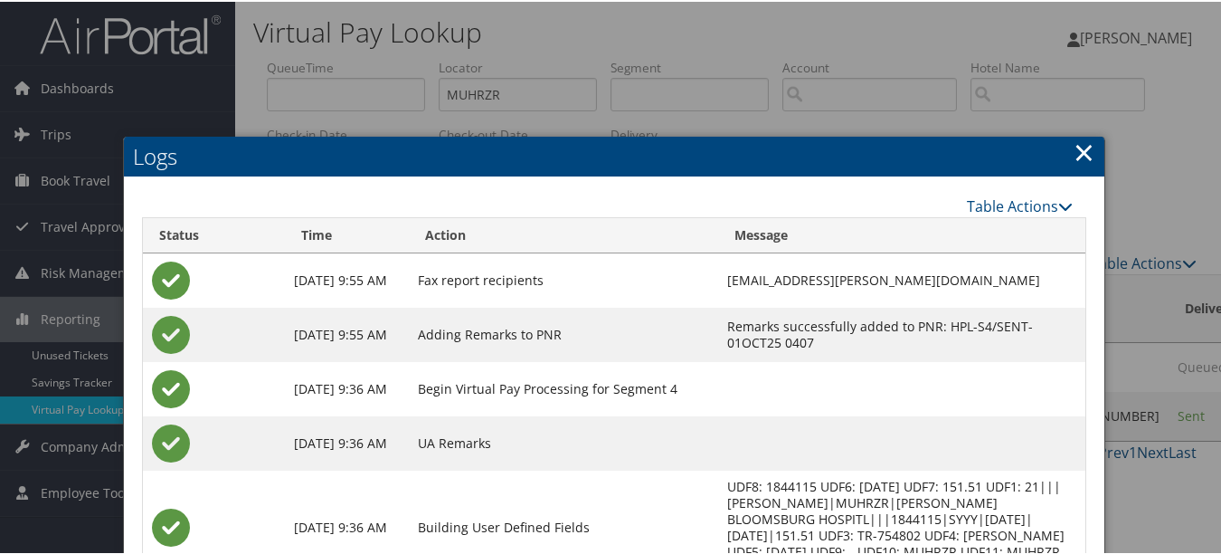
click at [1064, 154] on h2 "Logs" at bounding box center [614, 155] width 980 height 40
click at [1074, 153] on link "×" at bounding box center [1084, 150] width 21 height 36
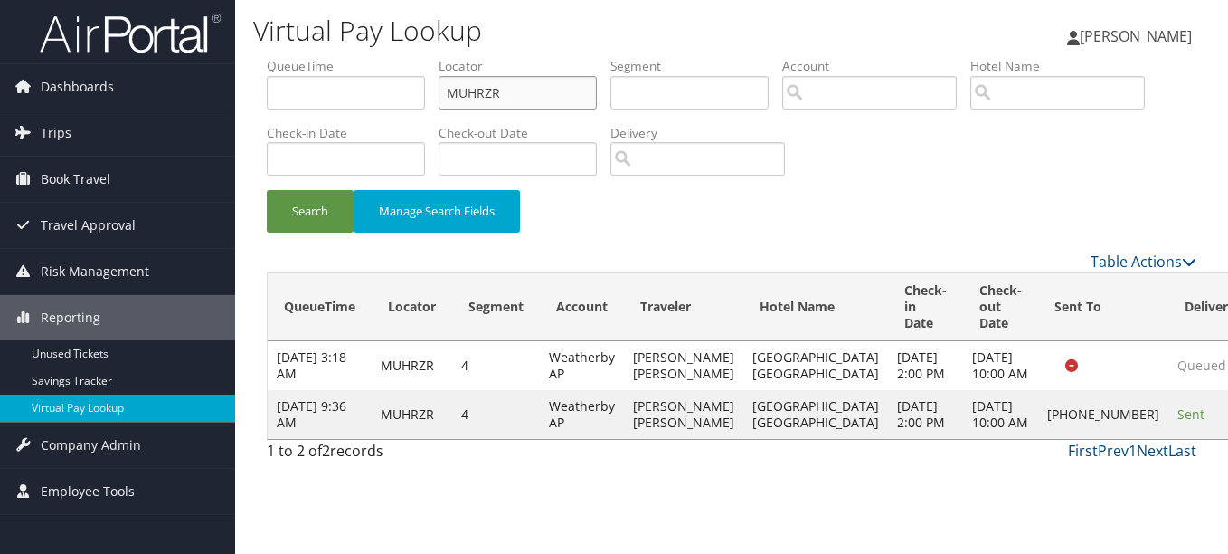
drag, startPoint x: 544, startPoint y: 90, endPoint x: 348, endPoint y: 77, distance: 196.7
click at [348, 57] on ul "QueueTime Locator MUHRZR Segment Account Traveler Hotel Name Check-in Date Chec…" at bounding box center [732, 57] width 930 height 0
paste input "TR-757503"
drag, startPoint x: 420, startPoint y: 93, endPoint x: 320, endPoint y: 93, distance: 99.5
click at [320, 57] on ul "QueueTime Locator TR-757503 Segment Account Traveler Hotel Name Check-in Date C…" at bounding box center [732, 57] width 930 height 0
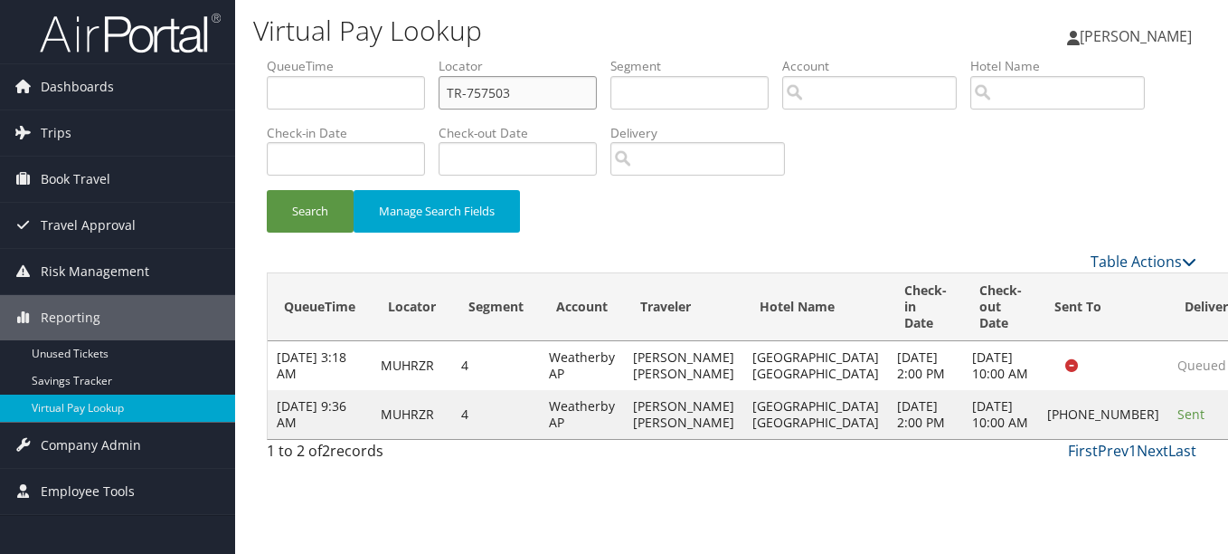
paste input "WWUPSY"
type input "WWUPSY"
click at [267, 190] on button "Search" at bounding box center [310, 211] width 87 height 43
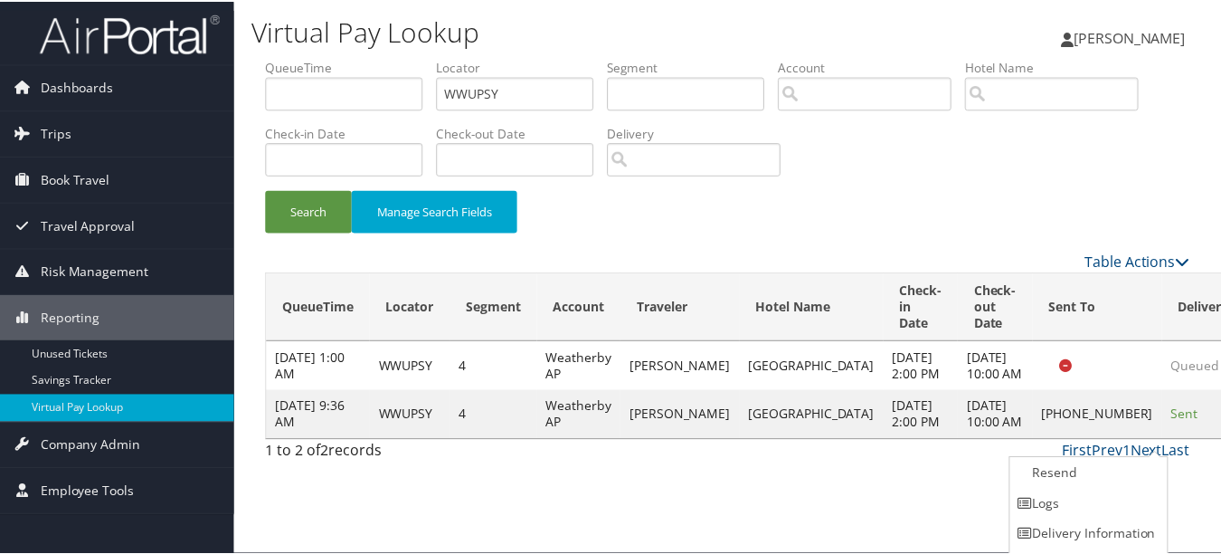
scroll to position [28, 0]
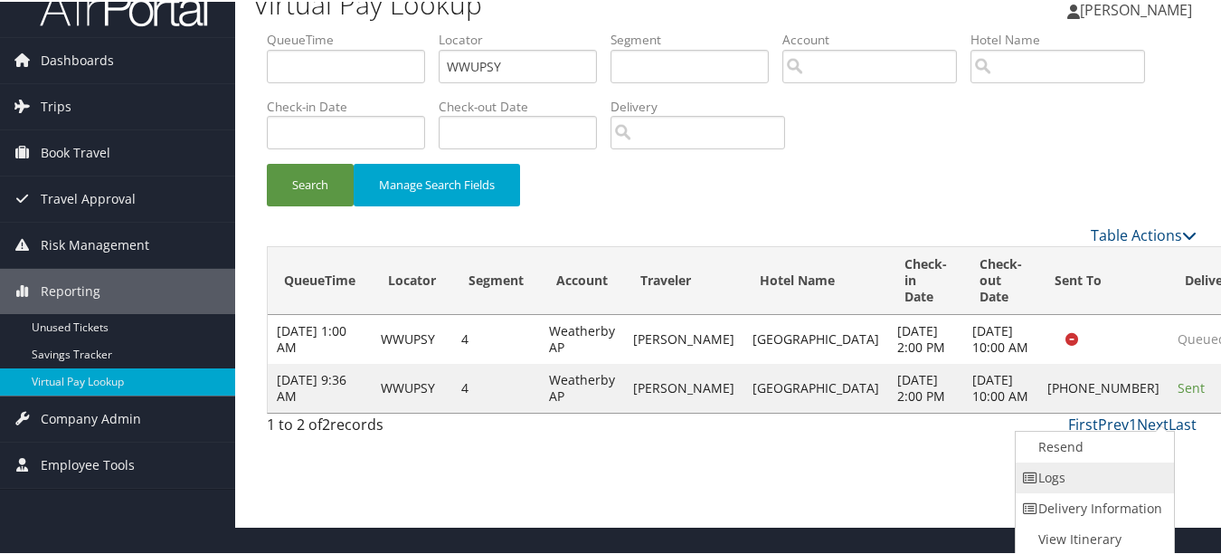
click at [1128, 468] on link "Logs" at bounding box center [1093, 475] width 155 height 31
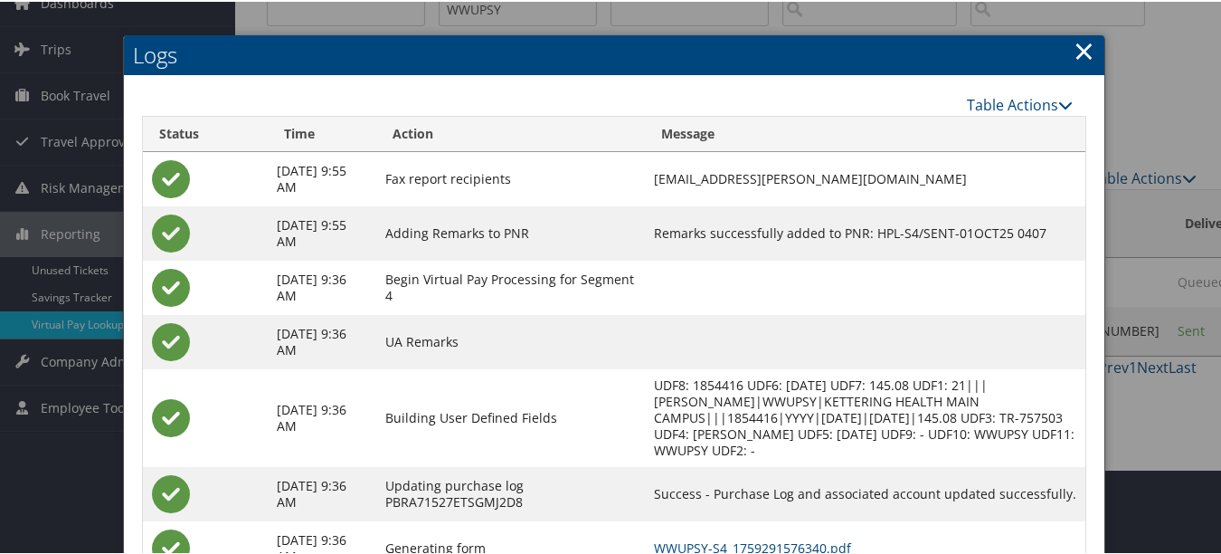
scroll to position [210, 0]
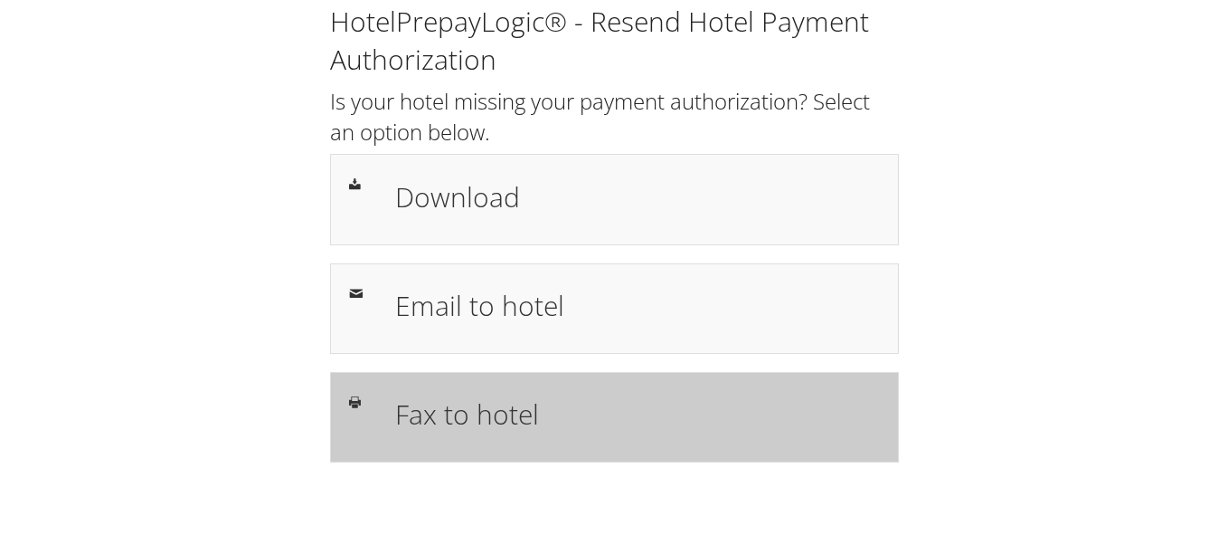
click at [573, 429] on h1 "Fax to hotel" at bounding box center [637, 413] width 485 height 41
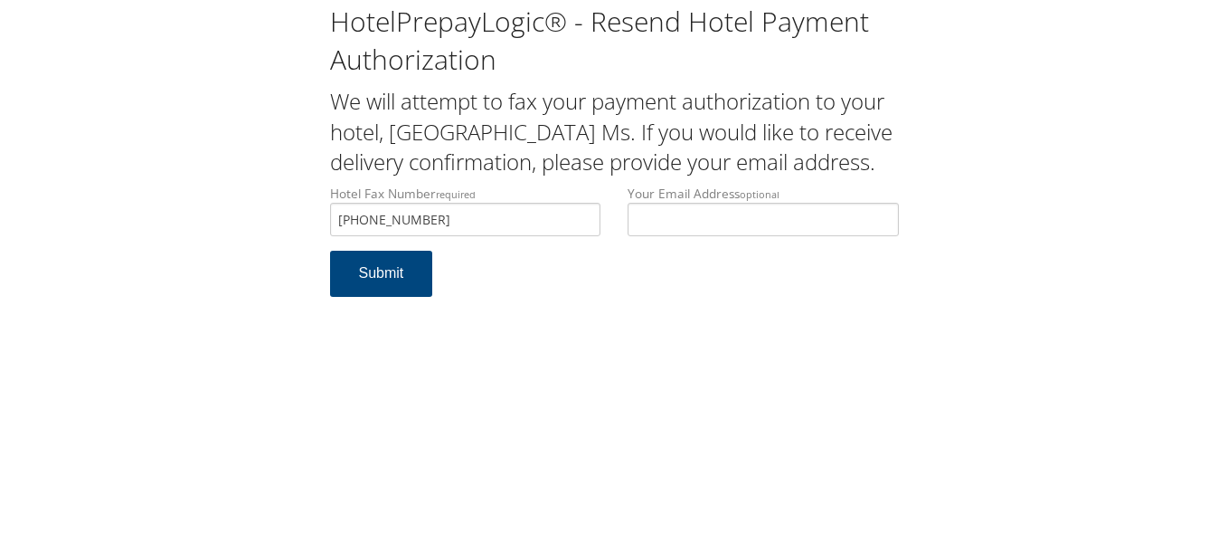
click at [330, 251] on button "Submit" at bounding box center [381, 274] width 103 height 46
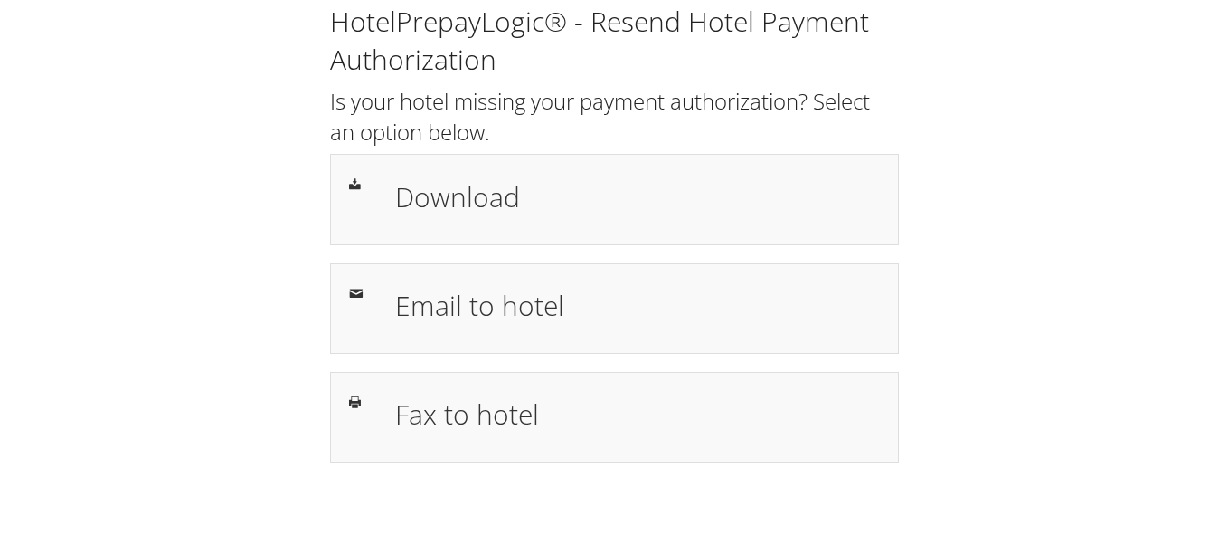
click at [564, 368] on div "HotelPrepayLogic® - Resend Hotel Payment Authorization Is your hotel missing yo…" at bounding box center [615, 232] width 596 height 459
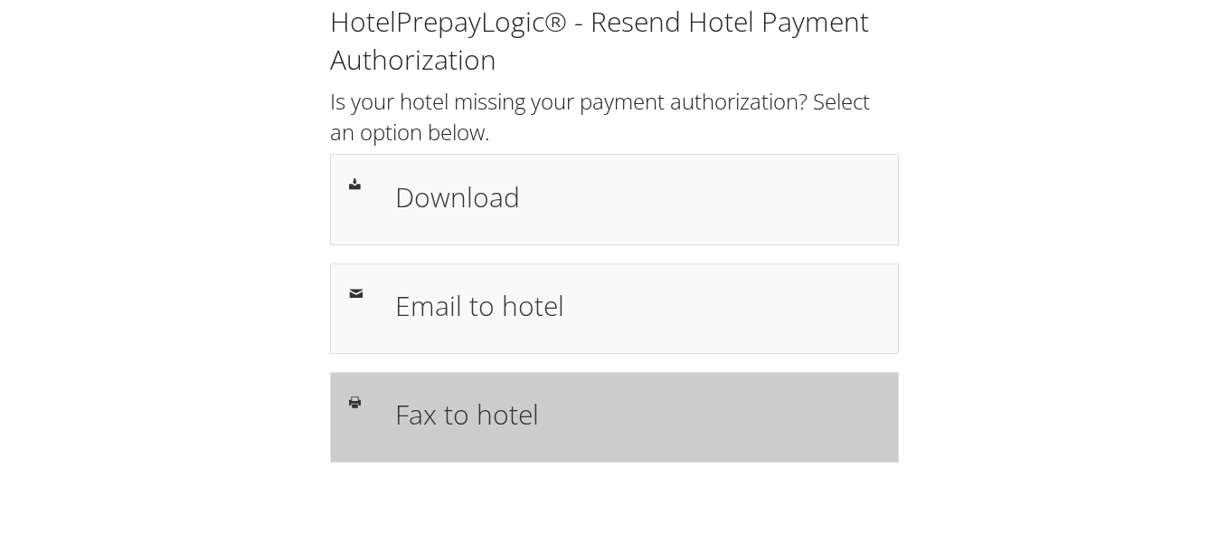
click at [564, 398] on h1 "Fax to hotel" at bounding box center [637, 413] width 485 height 41
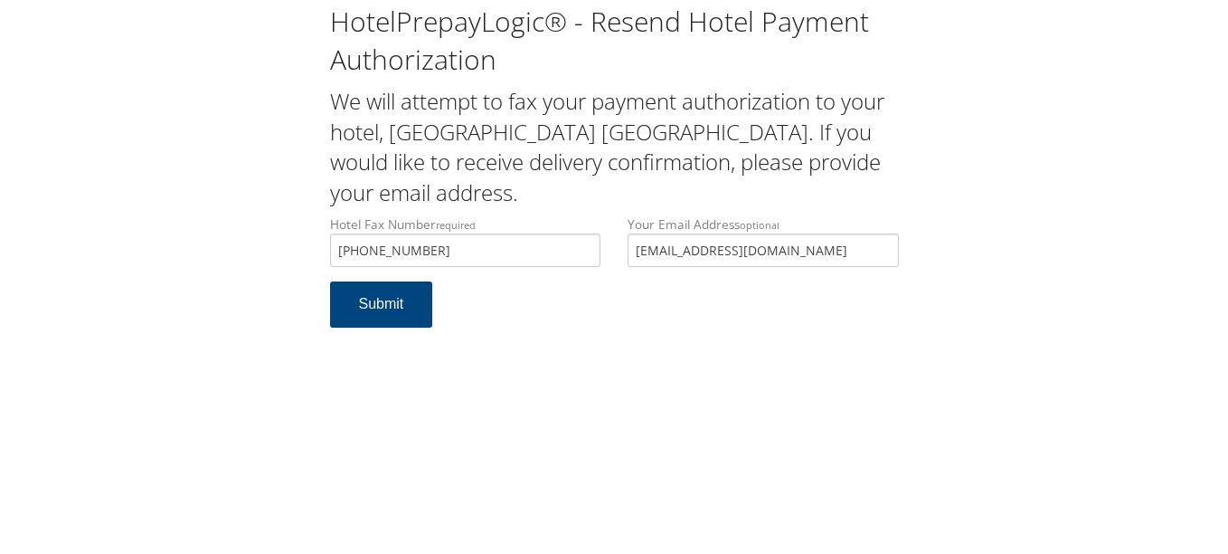
click at [639, 248] on input "treygill3@gmail.com" at bounding box center [763, 249] width 271 height 33
type input "t"
click at [330, 281] on button "Submit" at bounding box center [381, 304] width 103 height 46
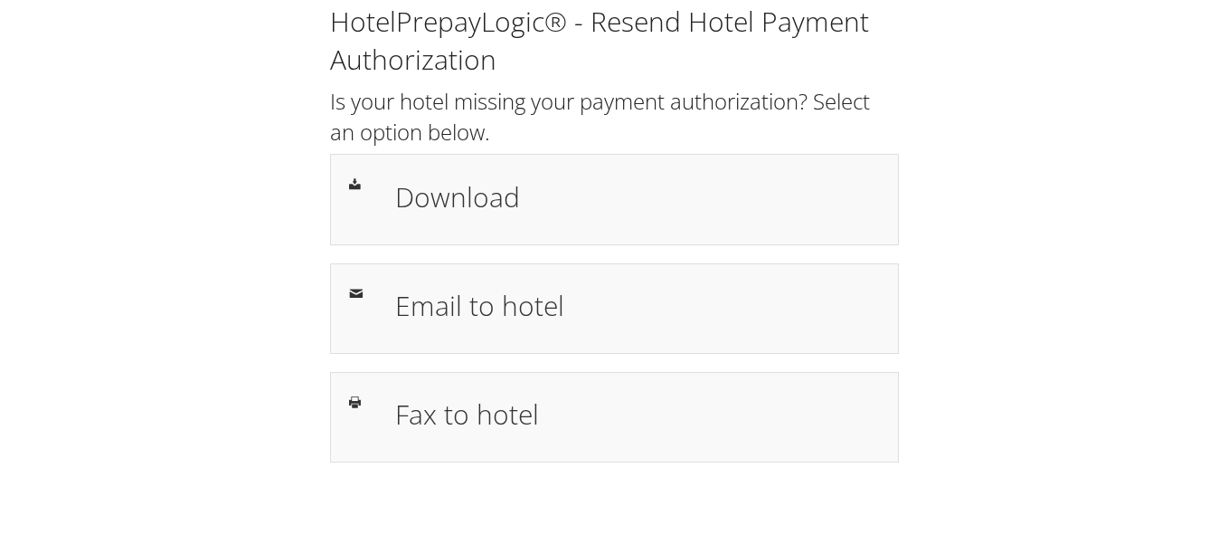
click at [942, 212] on div "HotelPrepayLogic® - Resend Hotel Payment Authorization Is your hotel missing yo…" at bounding box center [614, 240] width 1192 height 480
click at [657, 369] on div "HotelPrepayLogic® - Resend Hotel Payment Authorization Is your hotel missing yo…" at bounding box center [615, 232] width 596 height 459
click at [656, 369] on div "HotelPrepayLogic® - Resend Hotel Payment Authorization Is your hotel missing yo…" at bounding box center [615, 232] width 596 height 459
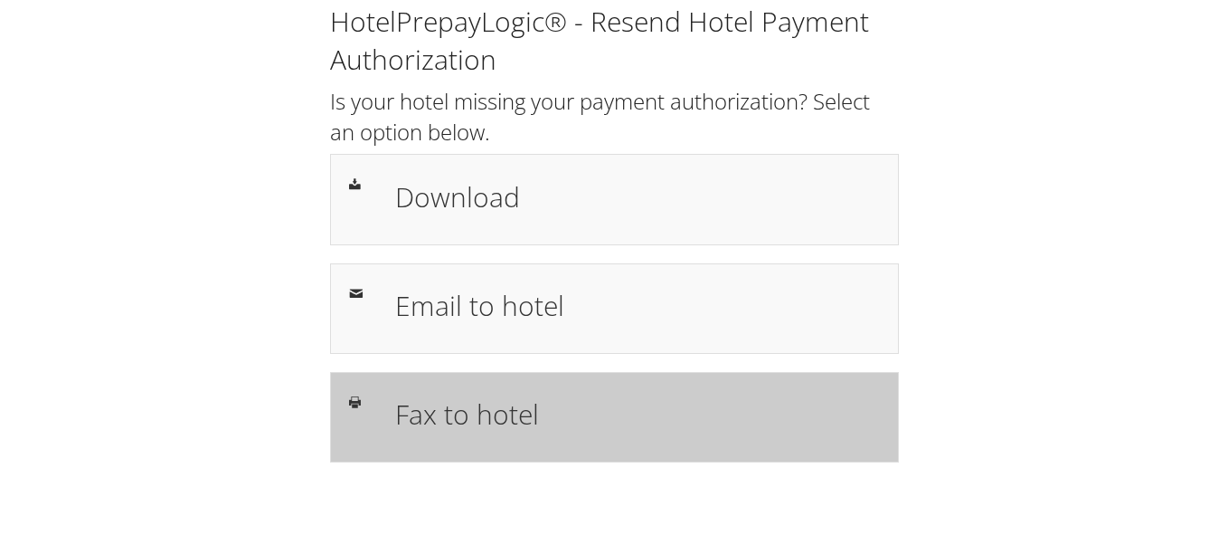
click at [652, 384] on div "Fax to hotel" at bounding box center [614, 417] width 569 height 90
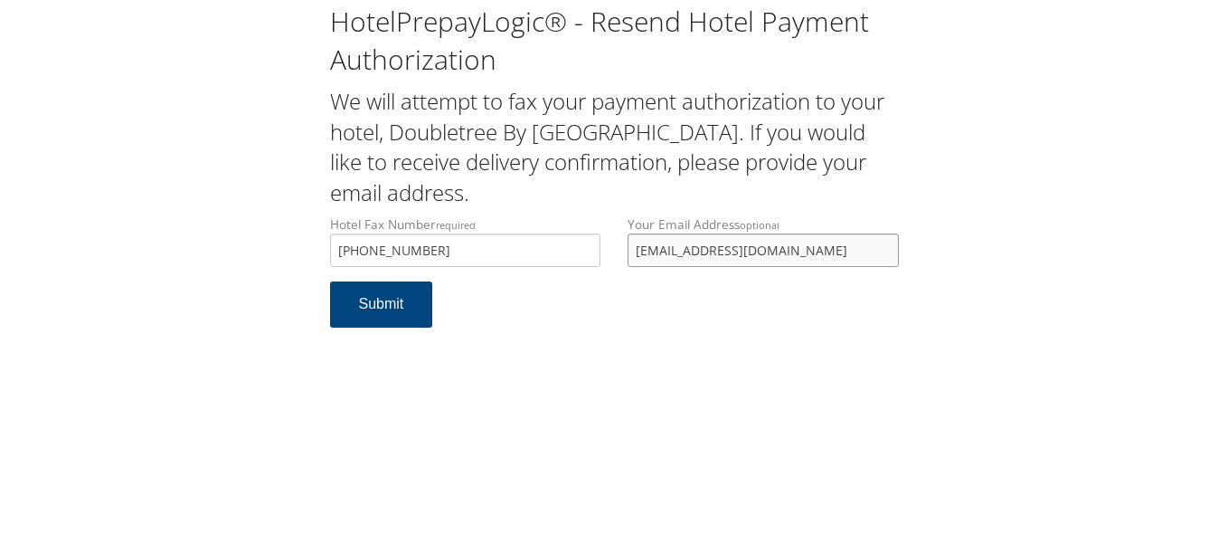
drag, startPoint x: 757, startPoint y: 251, endPoint x: 638, endPoint y: 241, distance: 119.8
click at [638, 241] on input "[EMAIL_ADDRESS][DOMAIN_NAME]" at bounding box center [763, 249] width 271 height 33
type input "\"
click at [330, 281] on button "Submit" at bounding box center [381, 304] width 103 height 46
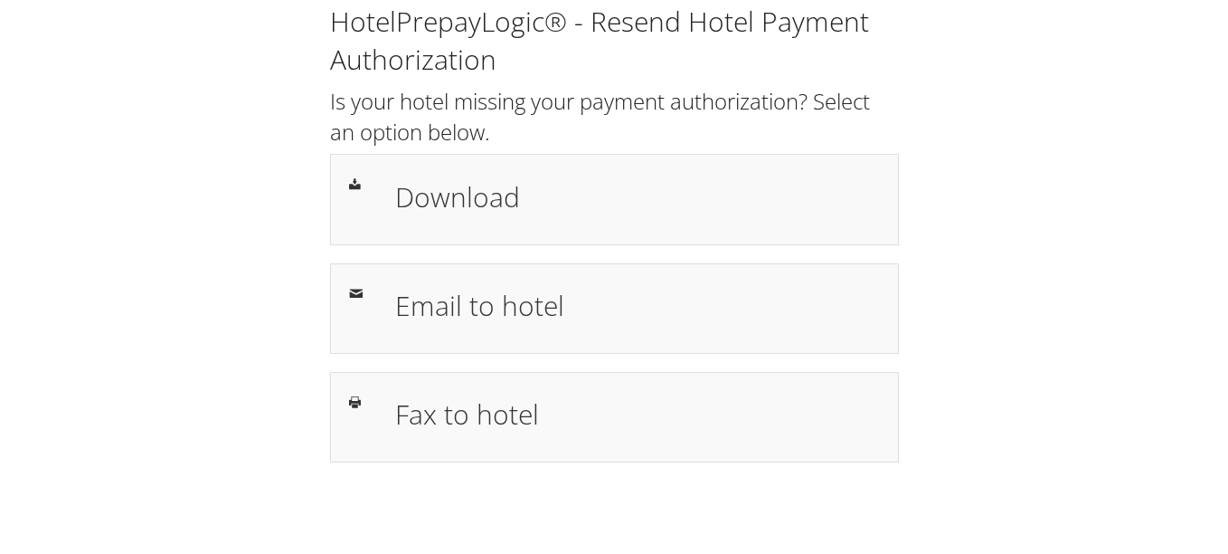
click at [476, 302] on h1 "Email to hotel" at bounding box center [637, 305] width 485 height 41
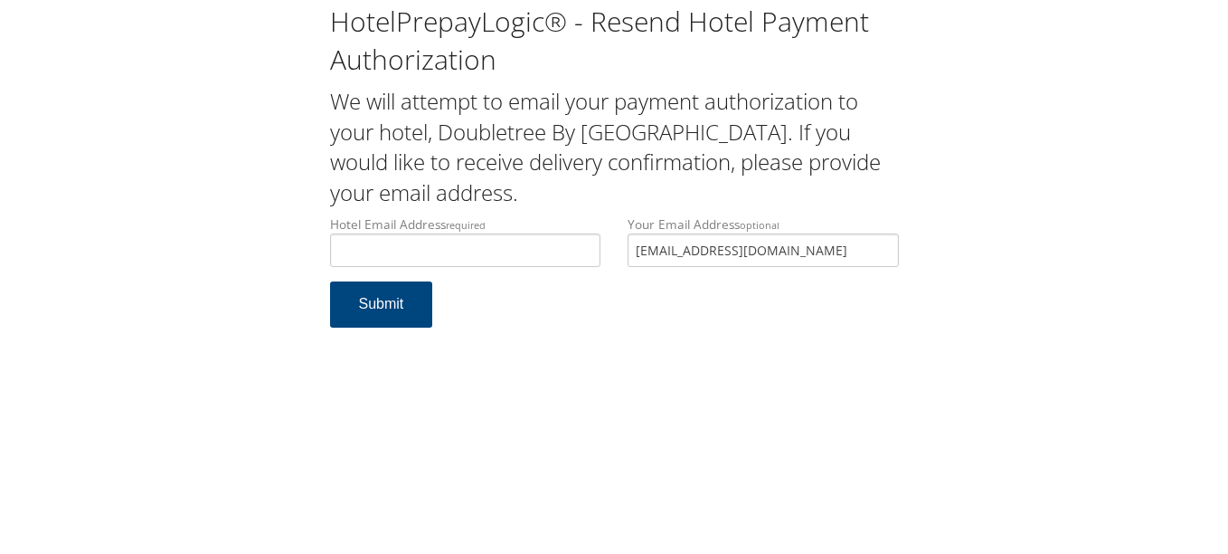
type input "d"
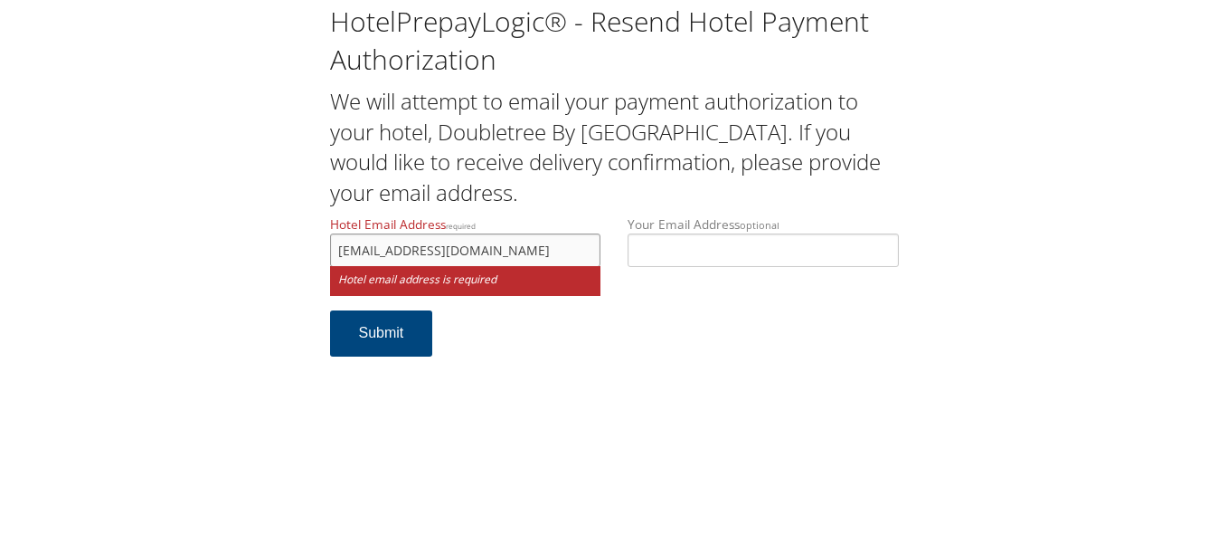
type input "[EMAIL_ADDRESS][DOMAIN_NAME]"
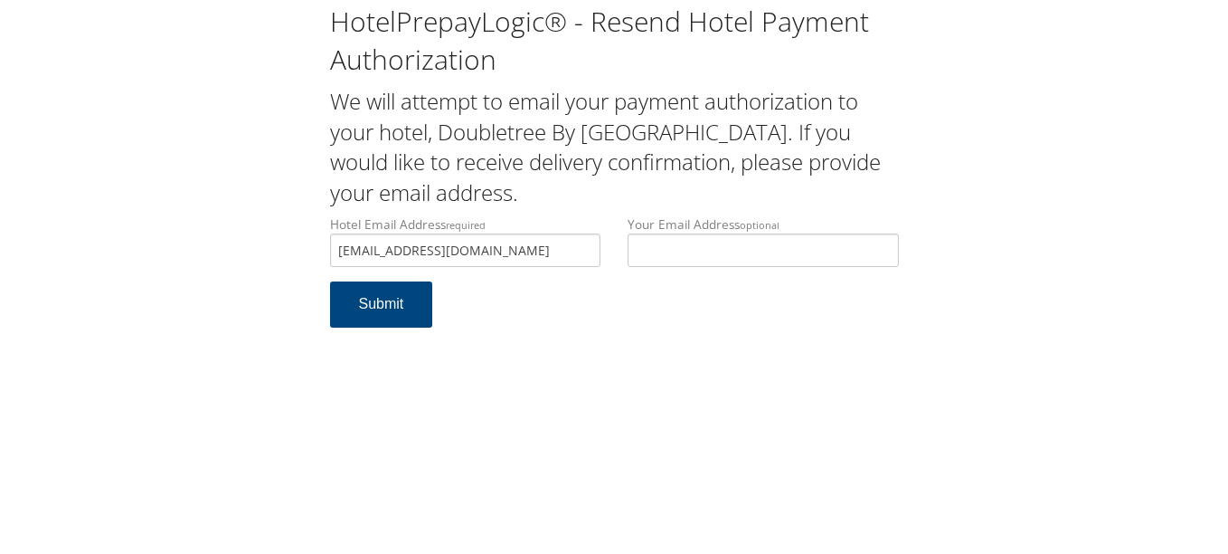
click at [658, 360] on div "HotelPrepayLogic® - Resend Hotel Payment Authorization We will attempt to email…" at bounding box center [614, 277] width 1228 height 554
click at [396, 317] on button "Submit" at bounding box center [381, 304] width 103 height 46
drag, startPoint x: 0, startPoint y: 0, endPoint x: 332, endPoint y: 253, distance: 417.5
click at [332, 253] on input "doubletreenewarkoh@gmail.com" at bounding box center [465, 249] width 271 height 33
drag, startPoint x: 527, startPoint y: 251, endPoint x: 467, endPoint y: 251, distance: 60.6
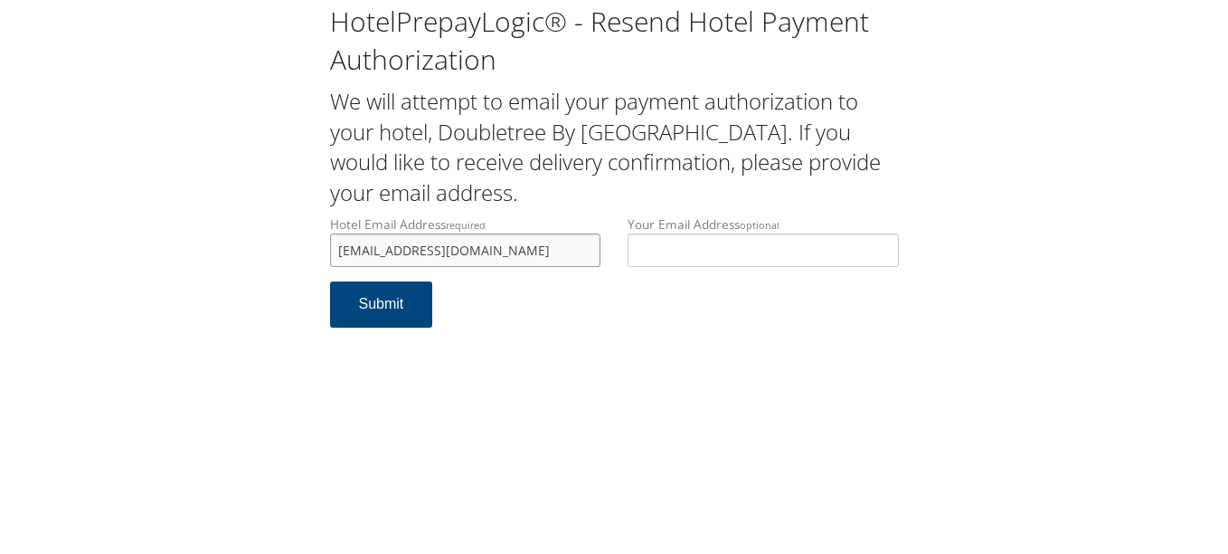
click at [467, 251] on input "doubletreenewarkoh@gmail.com" at bounding box center [465, 249] width 271 height 33
drag, startPoint x: 572, startPoint y: 252, endPoint x: 287, endPoint y: 255, distance: 284.9
click at [287, 255] on div "HotelPrepayLogic® - Resend Hotel Payment Authorization We will attempt to email…" at bounding box center [614, 172] width 1192 height 345
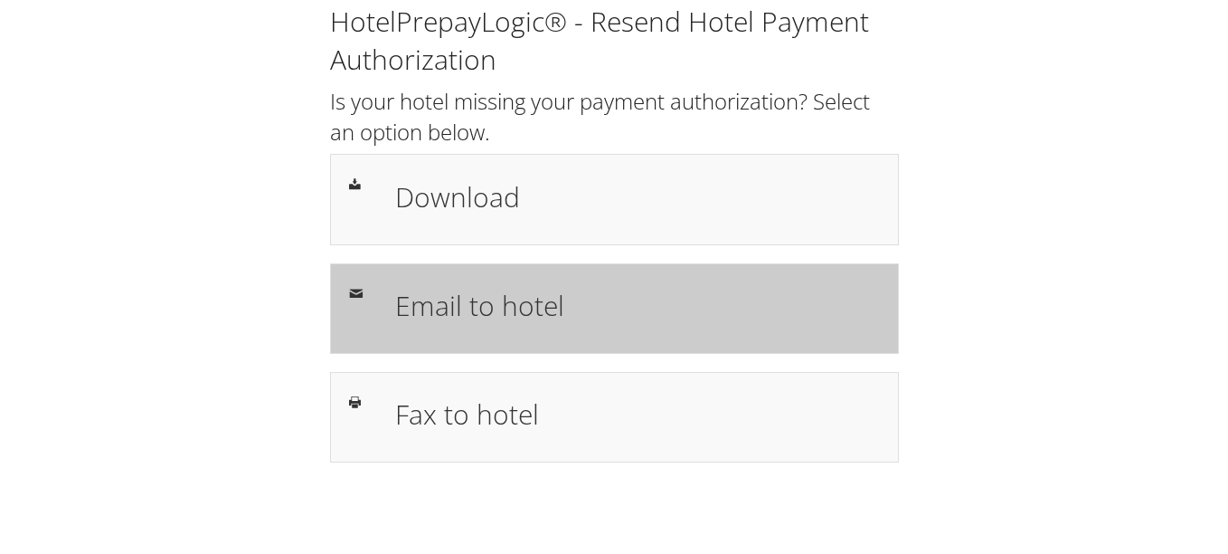
click at [565, 311] on h1 "Email to hotel" at bounding box center [637, 305] width 485 height 41
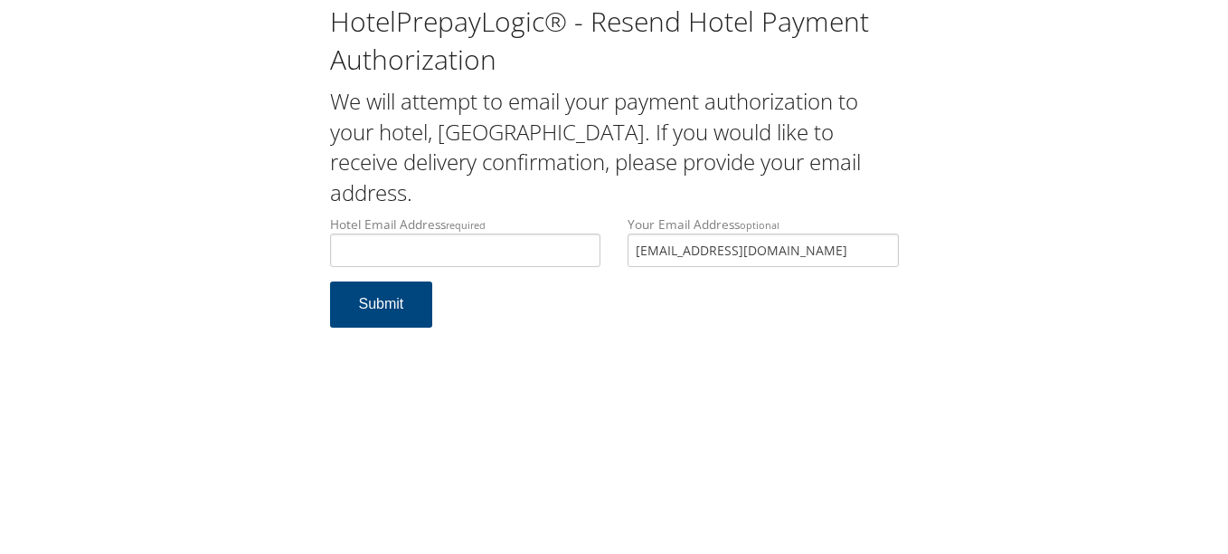
click at [574, 253] on div "Hotel Email Address required Hotel email address is required Your Email Address…" at bounding box center [615, 248] width 596 height 66
